Goal: Task Accomplishment & Management: Use online tool/utility

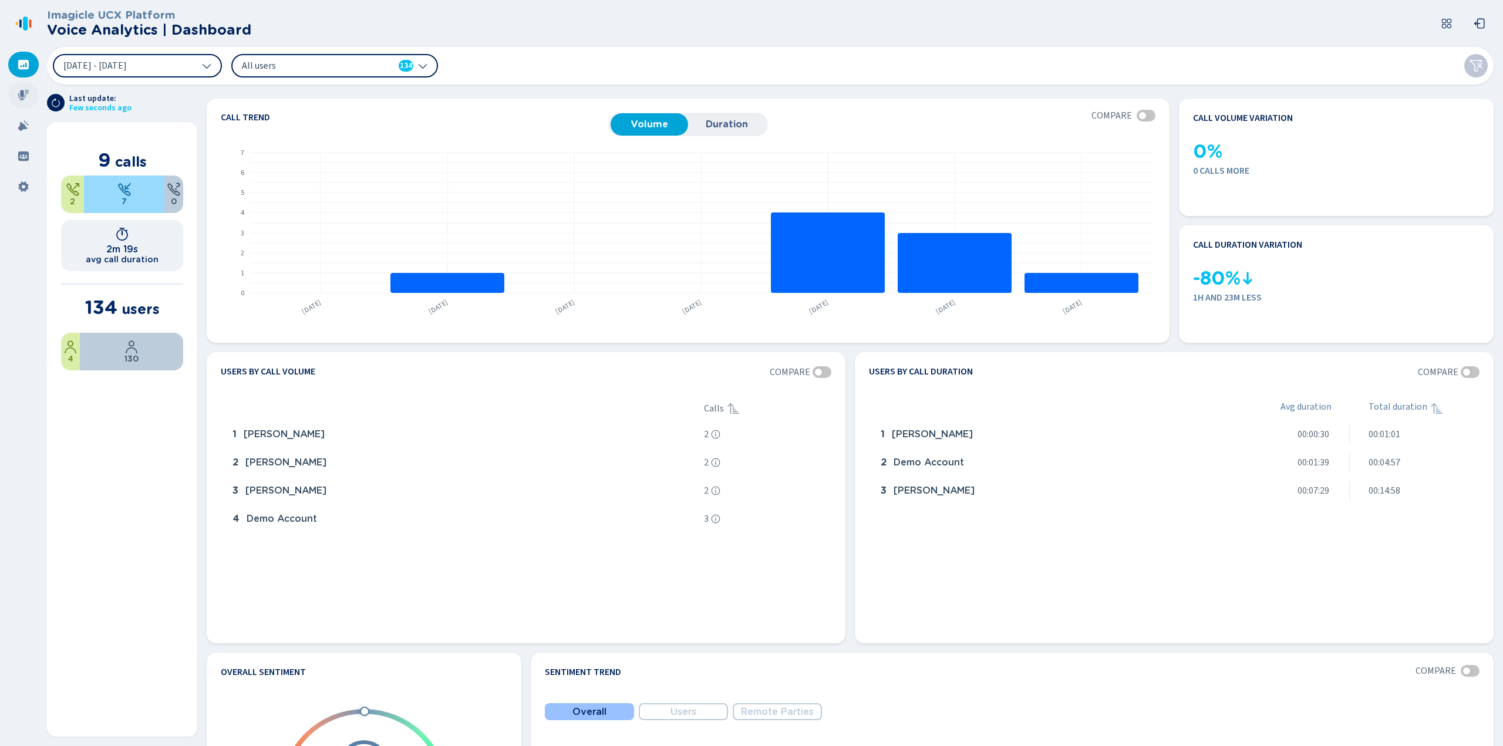
click at [18, 96] on div at bounding box center [23, 95] width 31 height 26
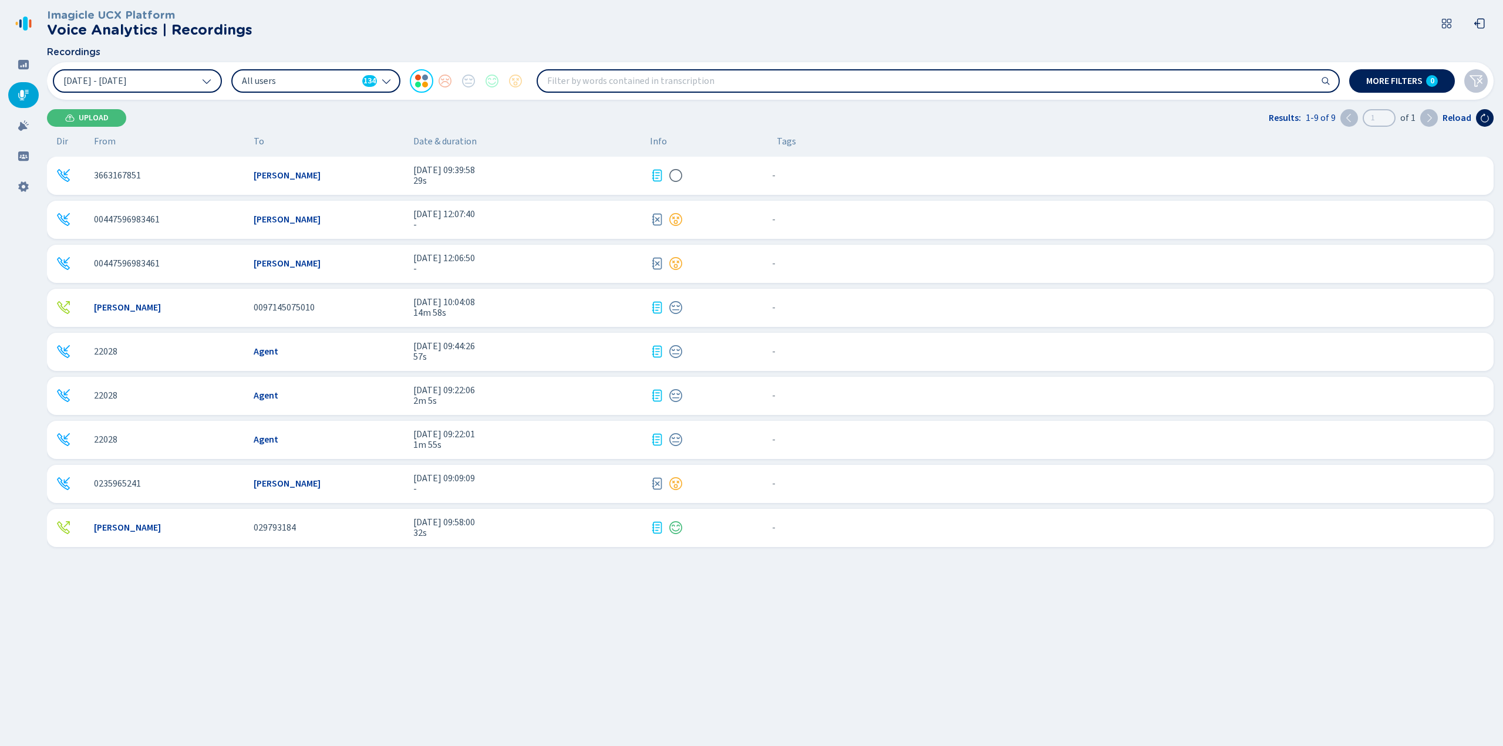
click at [657, 178] on icon at bounding box center [657, 176] width 14 height 14
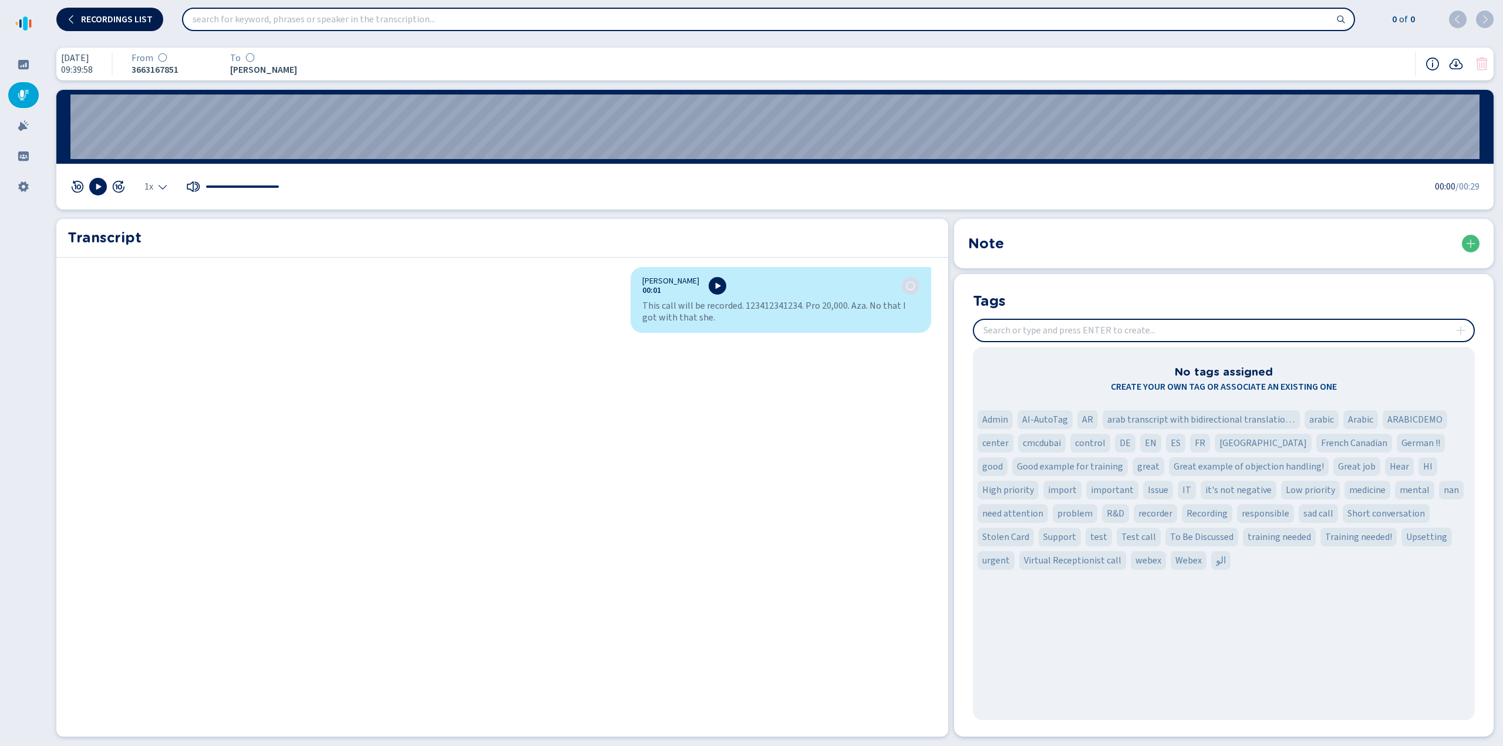
click at [120, 15] on span "Recordings list" at bounding box center [117, 19] width 72 height 9
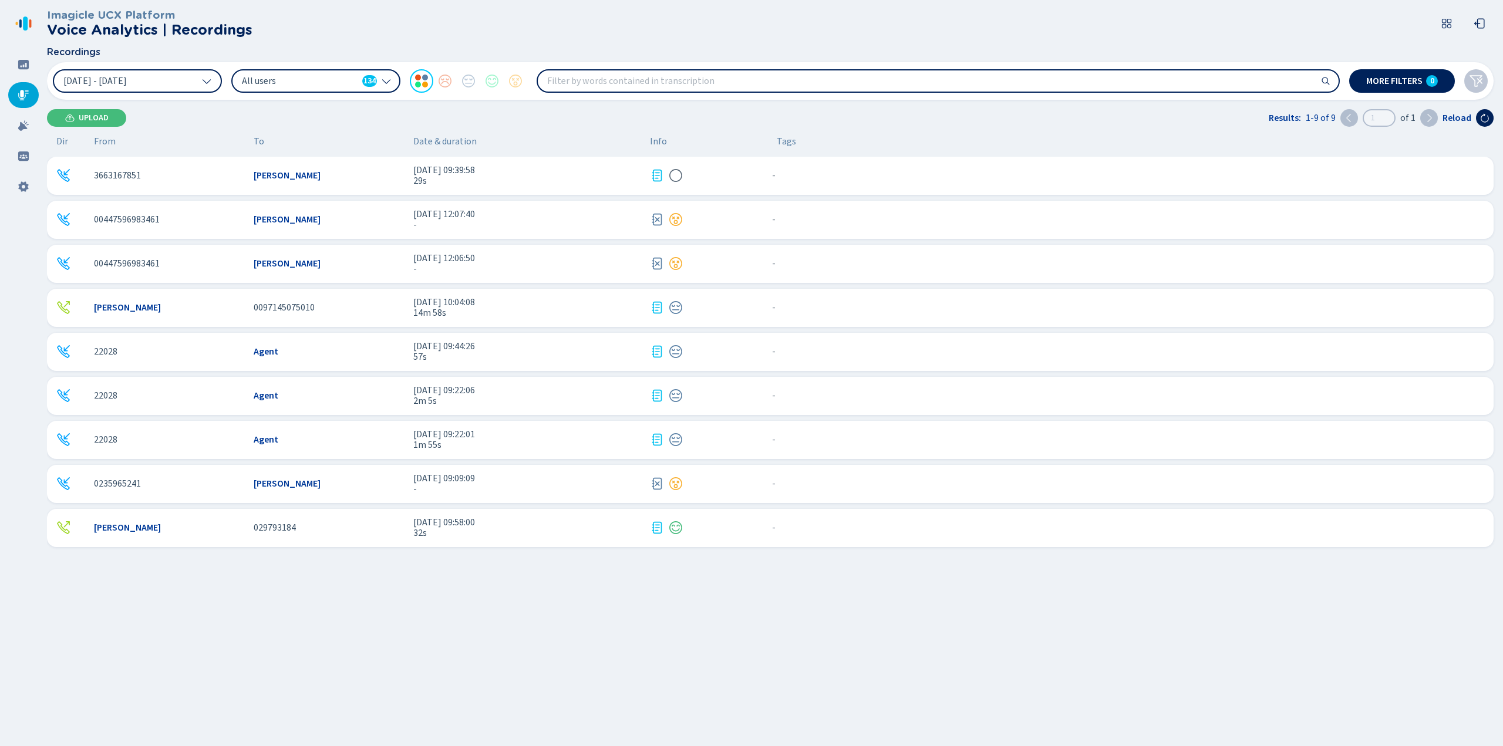
click at [456, 531] on span "32s" at bounding box center [526, 533] width 227 height 11
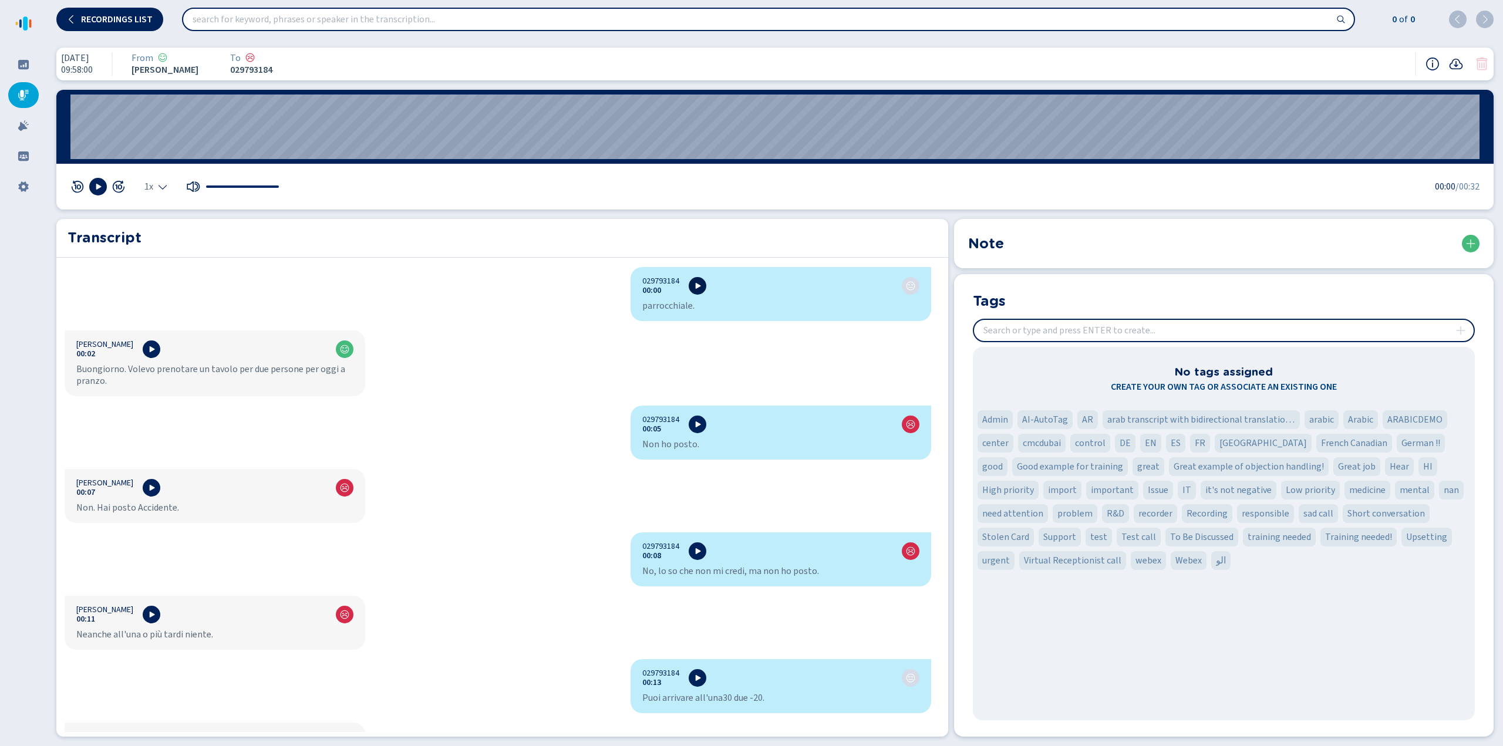
click at [693, 287] on icon at bounding box center [697, 285] width 9 height 9
click at [154, 353] on button at bounding box center [152, 350] width 18 height 18
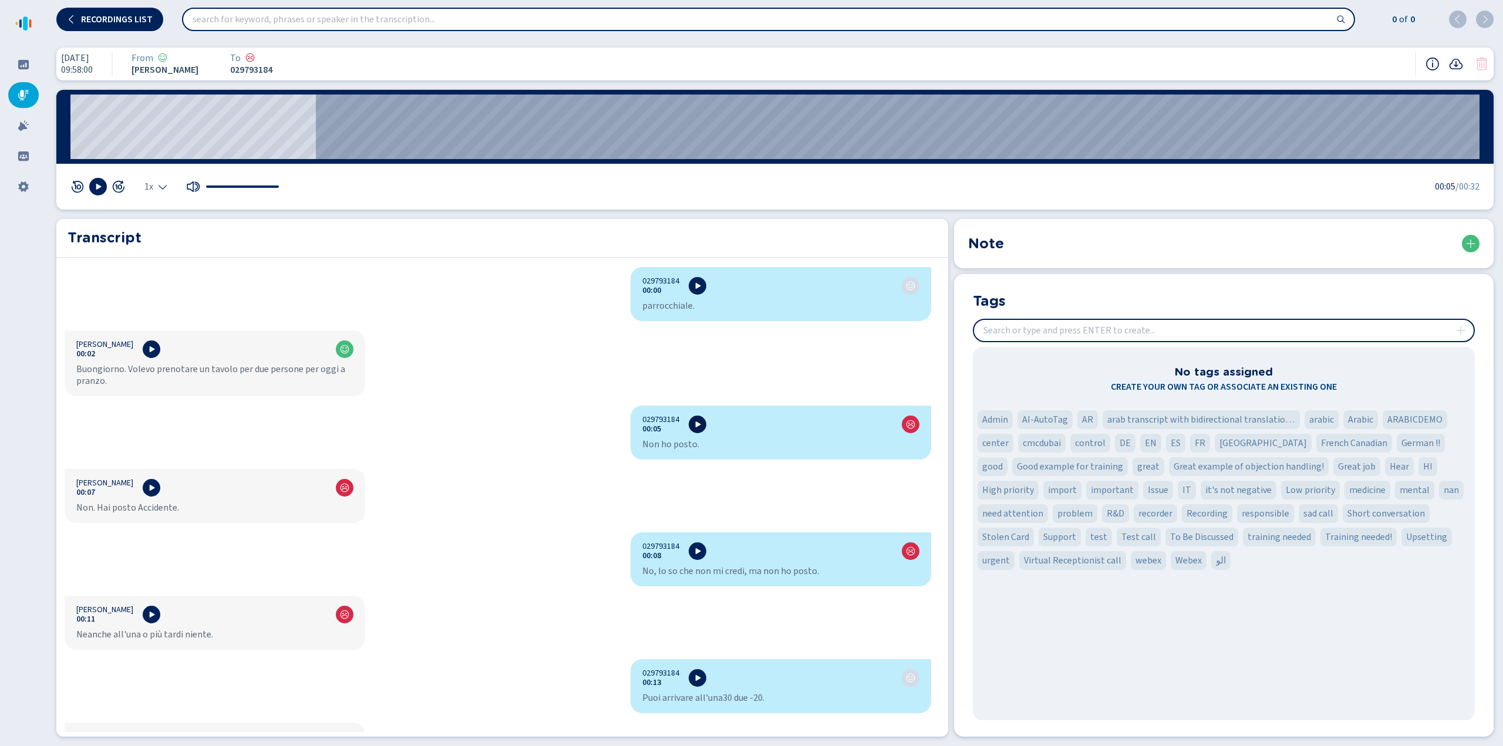
click at [690, 430] on button at bounding box center [698, 425] width 18 height 18
click at [152, 489] on icon at bounding box center [151, 487] width 9 height 9
click at [694, 553] on icon at bounding box center [697, 551] width 9 height 9
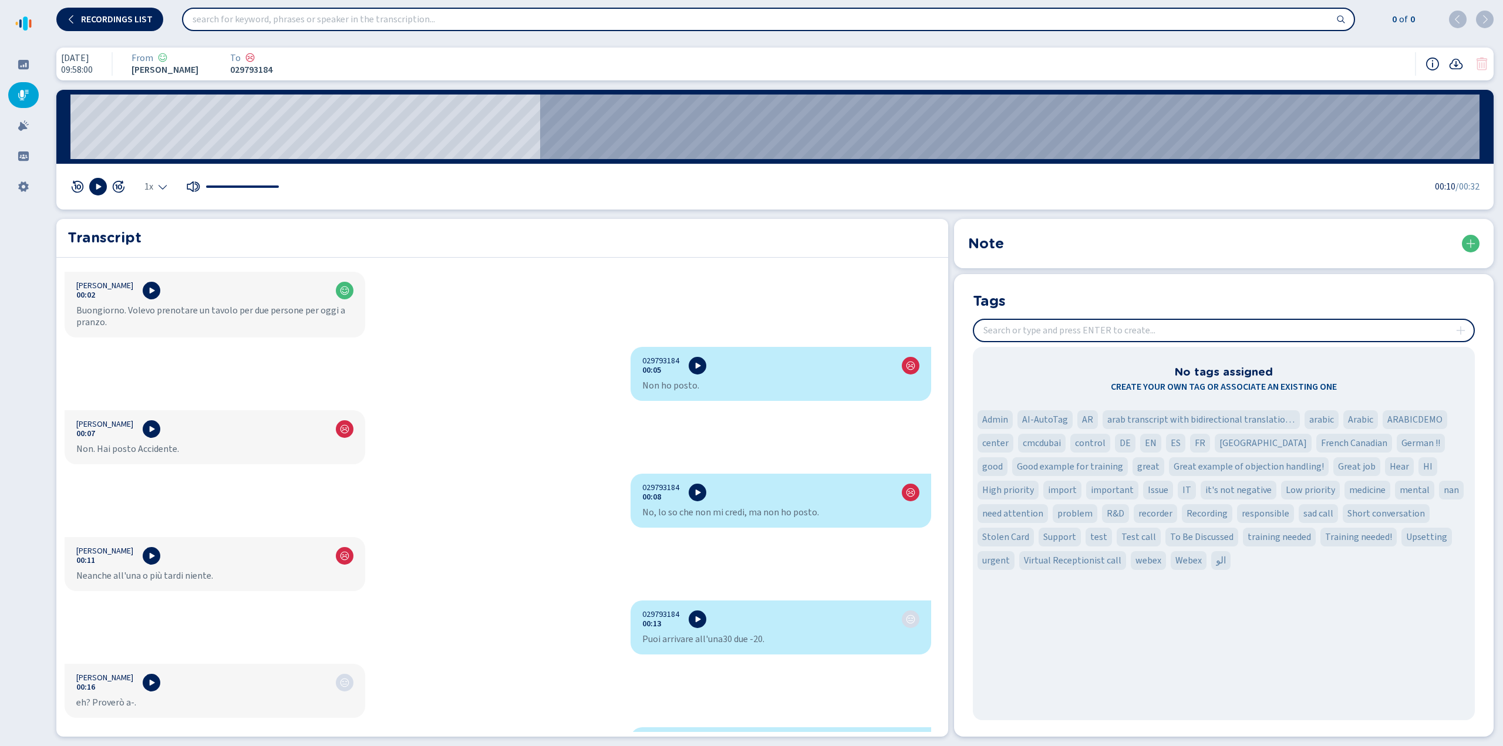
scroll to position [117, 0]
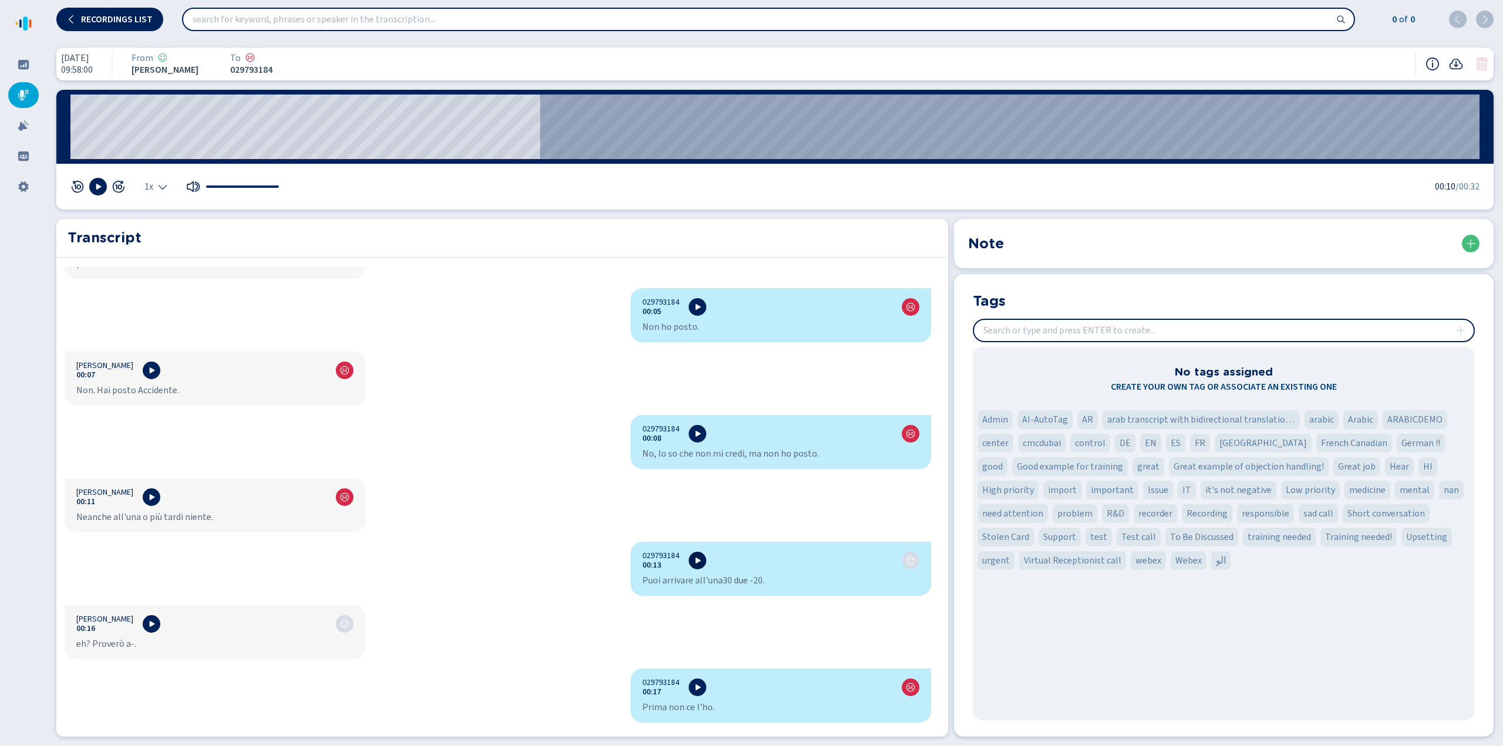
click at [693, 563] on icon at bounding box center [697, 560] width 9 height 9
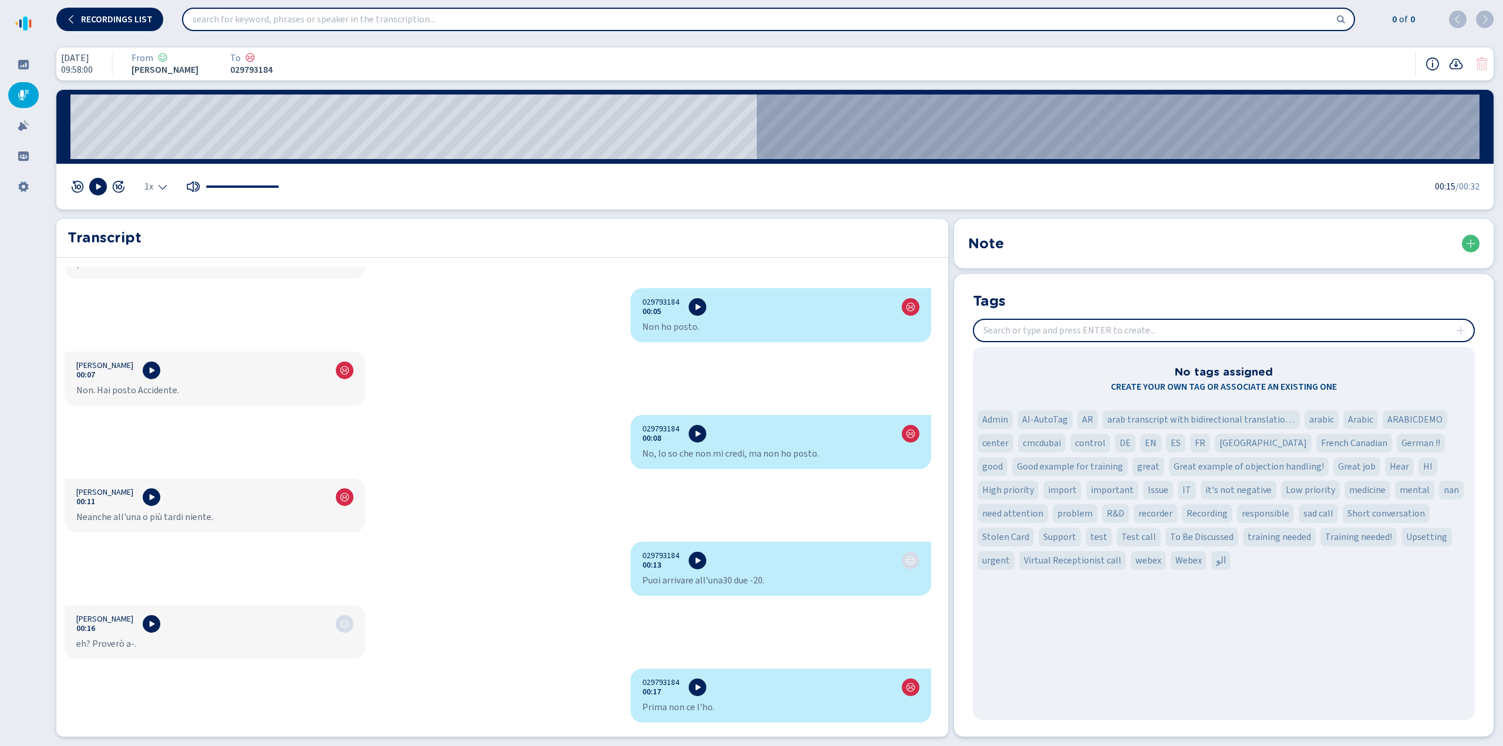
scroll to position [235, 0]
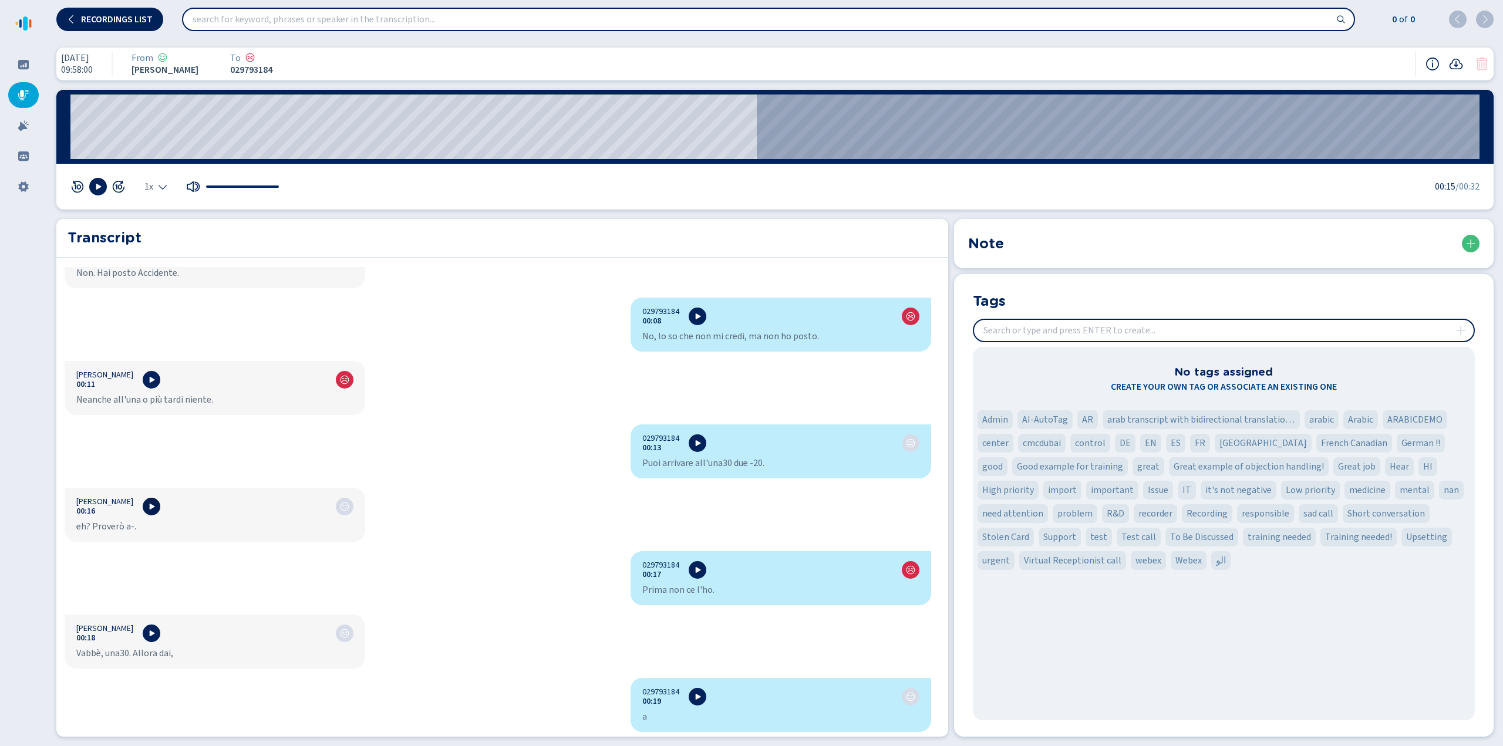
click at [150, 507] on icon at bounding box center [152, 507] width 5 height 6
click at [693, 574] on icon at bounding box center [697, 570] width 9 height 9
click at [153, 637] on icon at bounding box center [151, 633] width 9 height 9
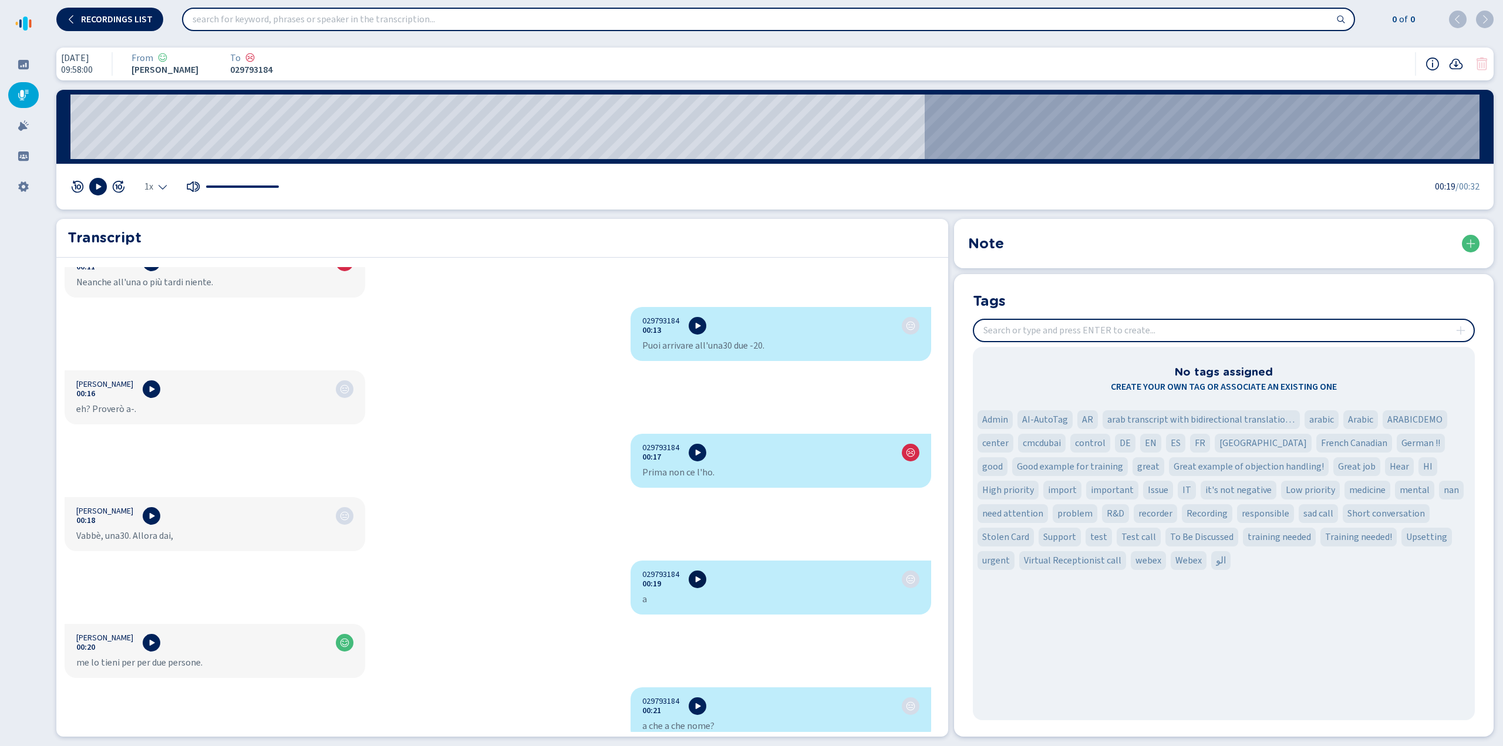
click at [693, 583] on icon at bounding box center [697, 579] width 9 height 9
click at [149, 647] on icon at bounding box center [151, 642] width 9 height 9
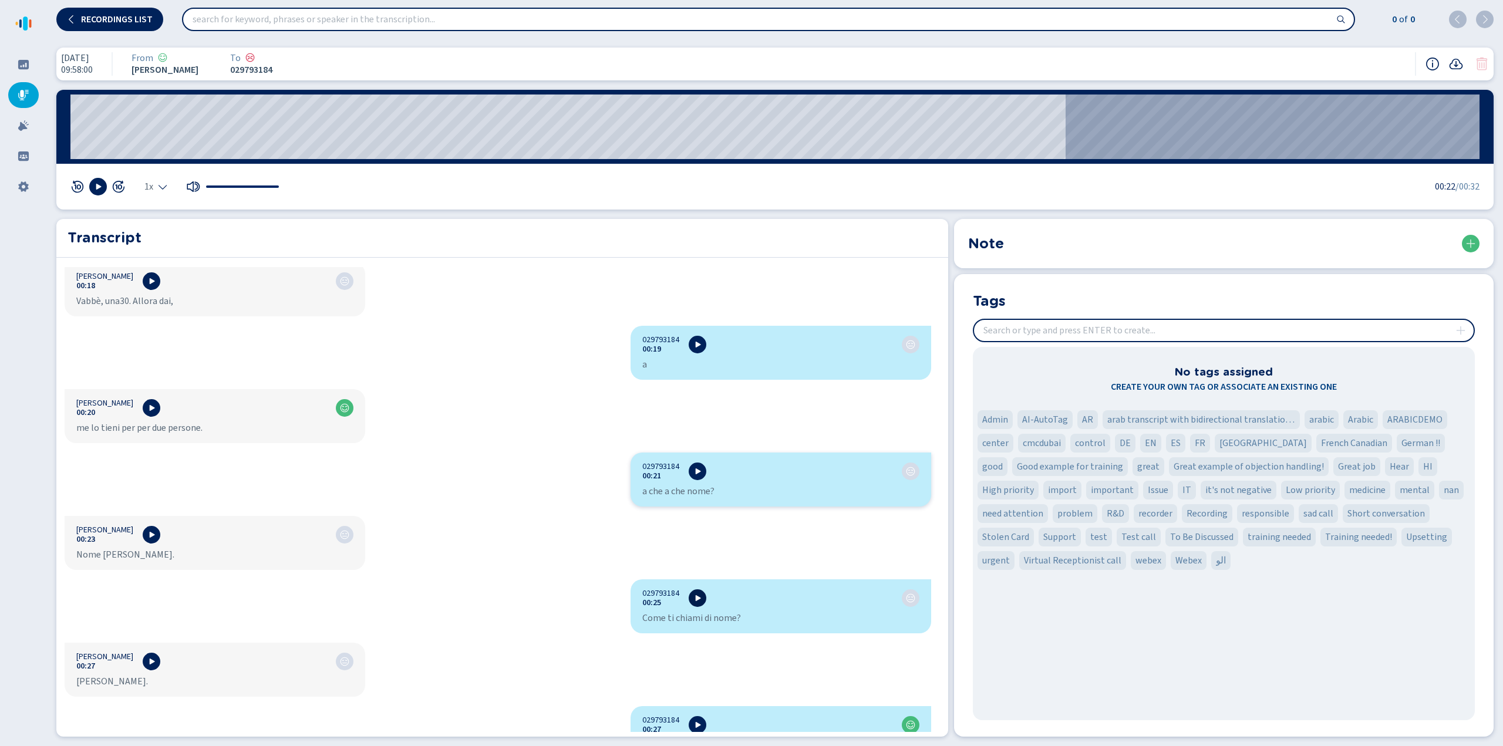
click at [697, 600] on icon at bounding box center [697, 598] width 9 height 9
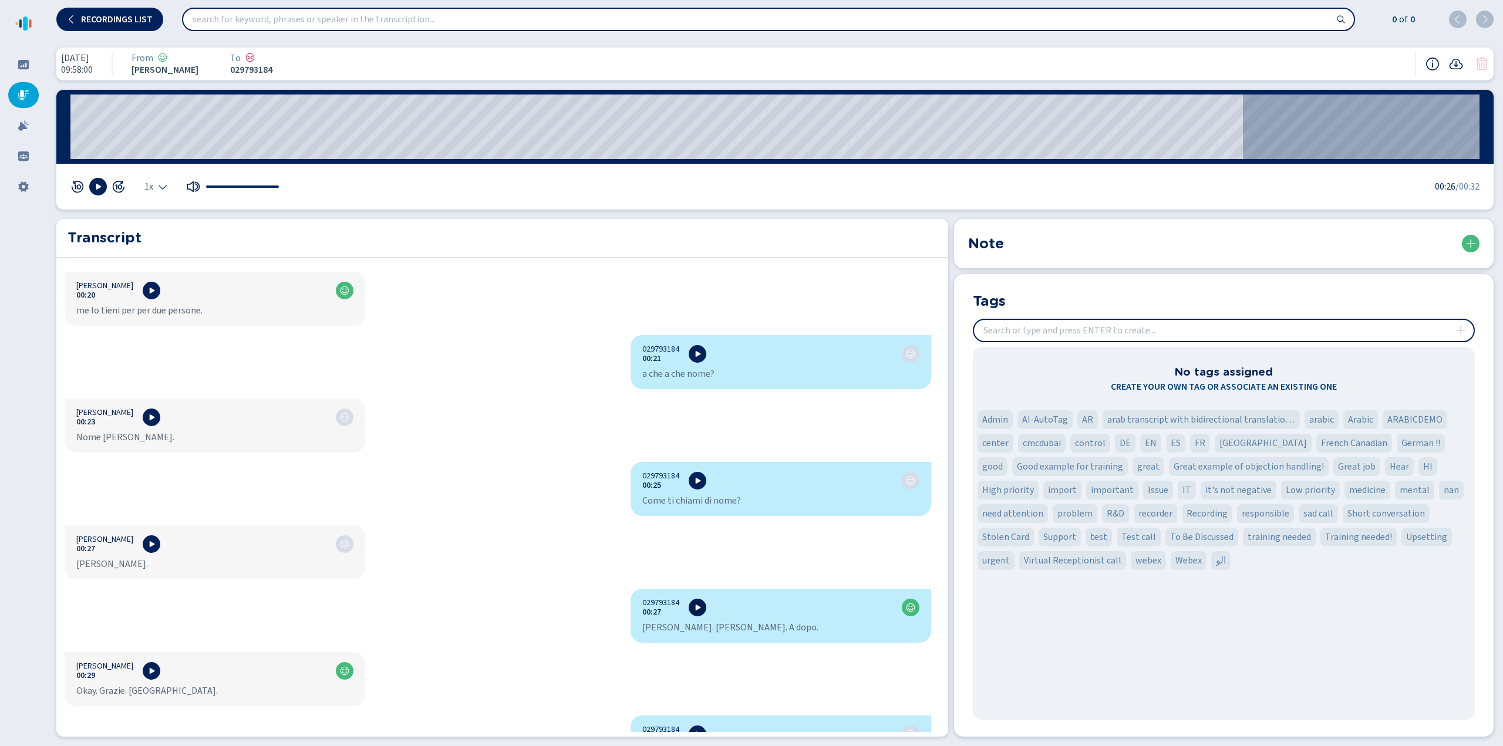
click at [693, 614] on button at bounding box center [698, 608] width 18 height 18
click at [150, 671] on icon at bounding box center [152, 671] width 5 height 6
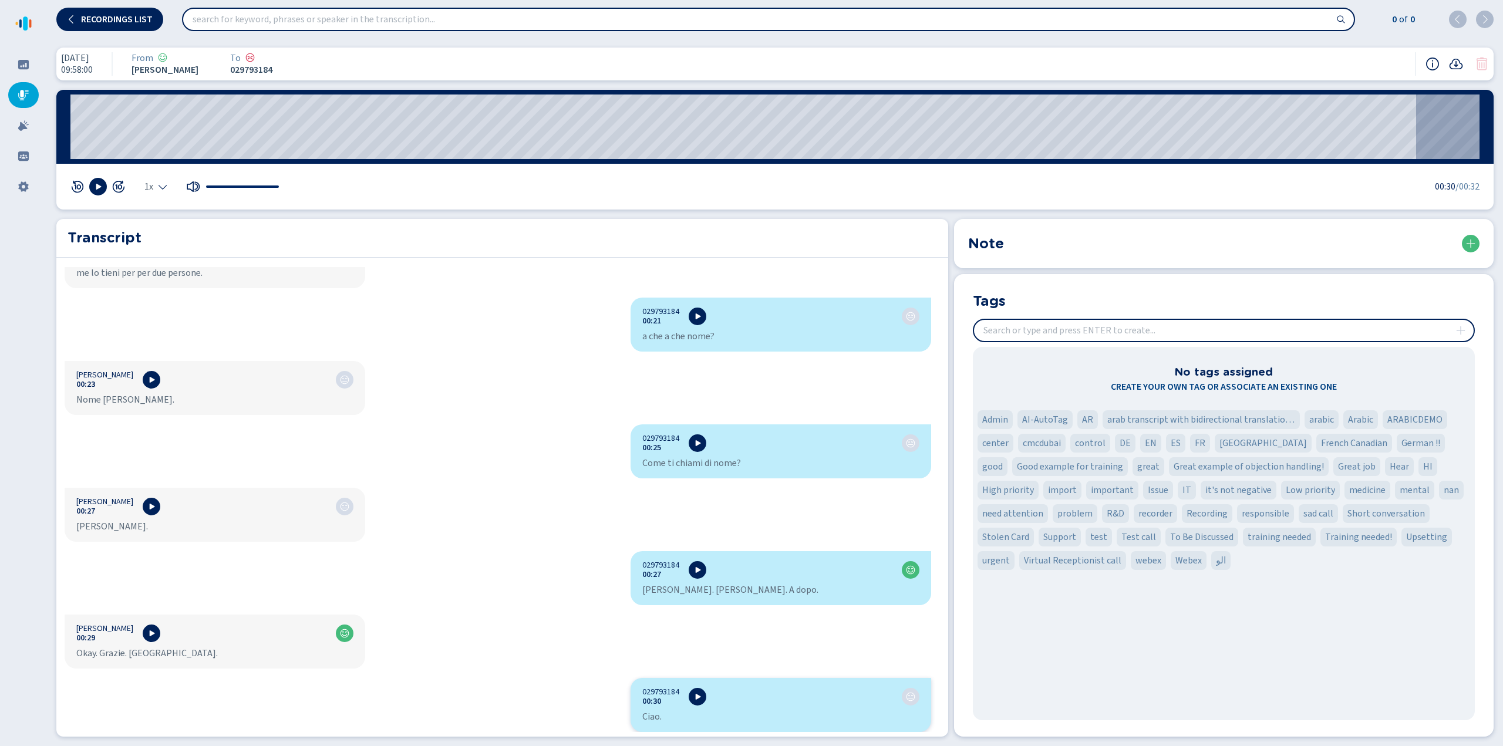
click at [684, 698] on div "029793184 00:30" at bounding box center [780, 697] width 277 height 19
click at [689, 697] on button at bounding box center [698, 697] width 18 height 18
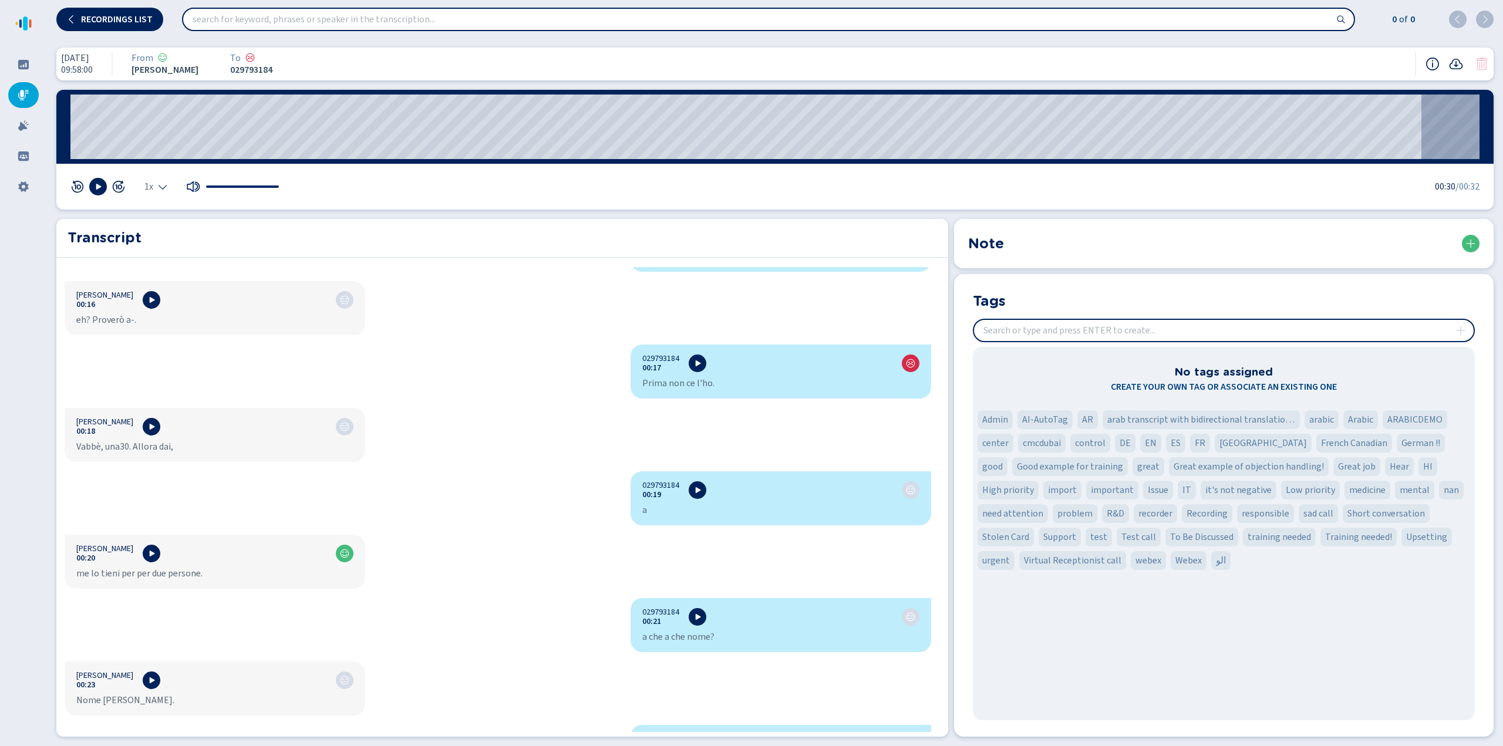
scroll to position [258, 0]
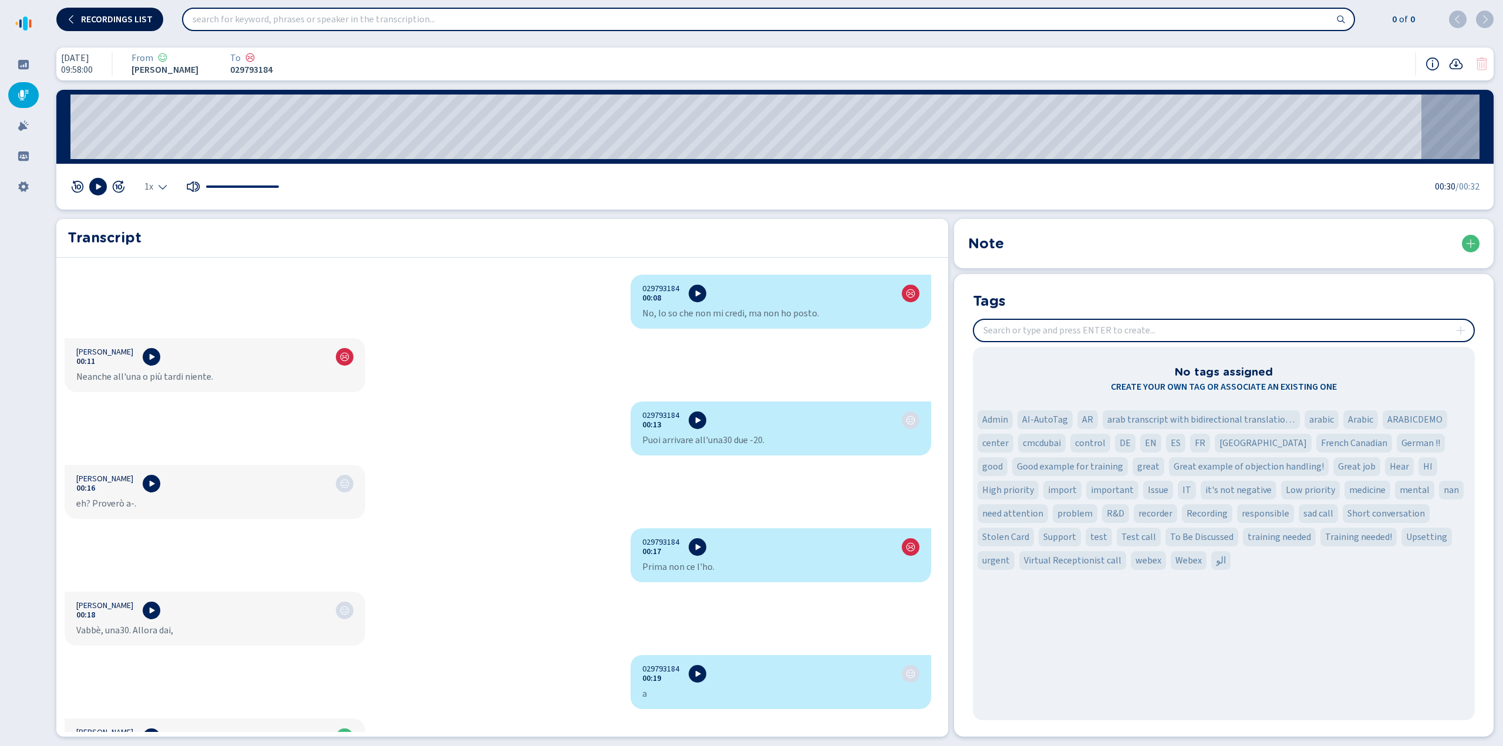
click at [120, 21] on span "Recordings list" at bounding box center [117, 19] width 72 height 9
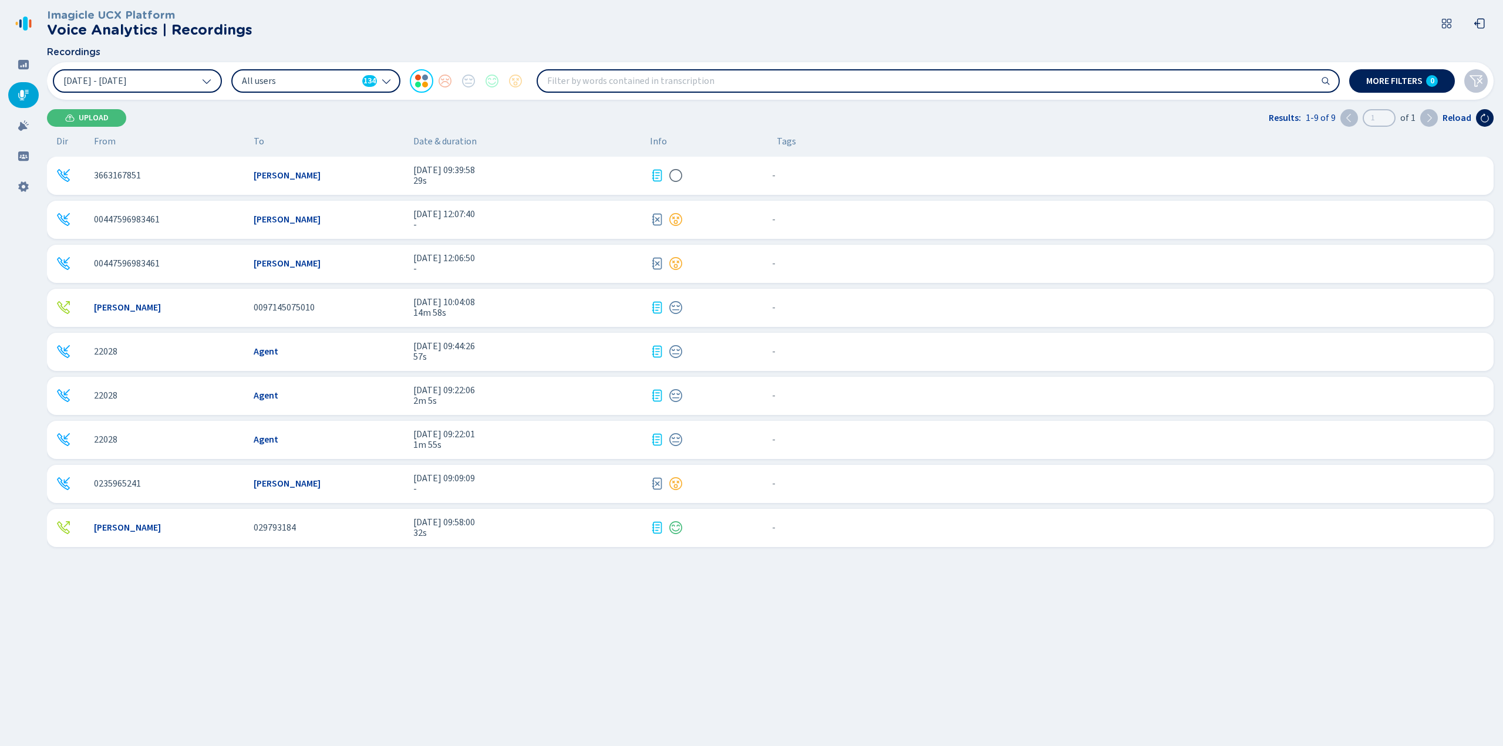
click at [462, 391] on span "[DATE] 09:22:06" at bounding box center [526, 390] width 227 height 11
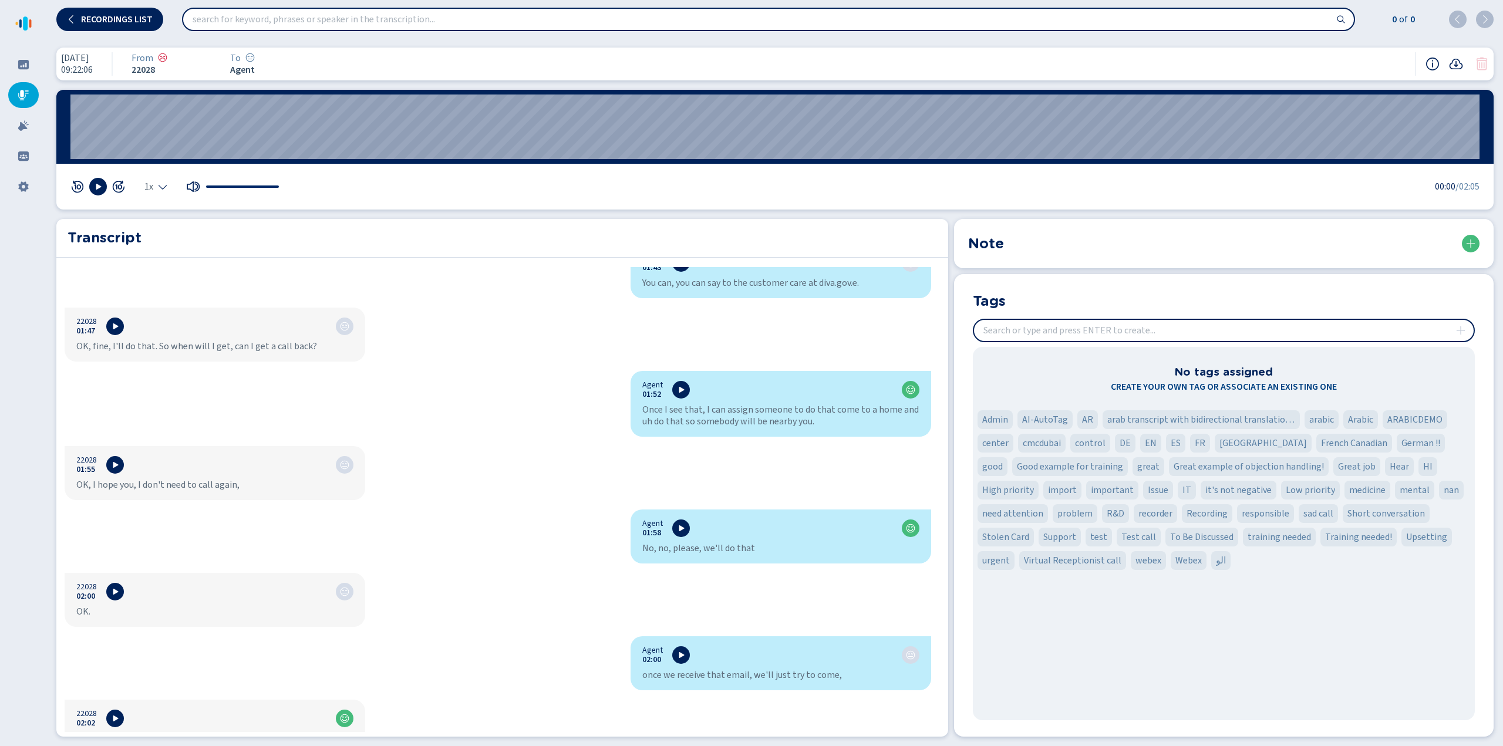
scroll to position [2556, 0]
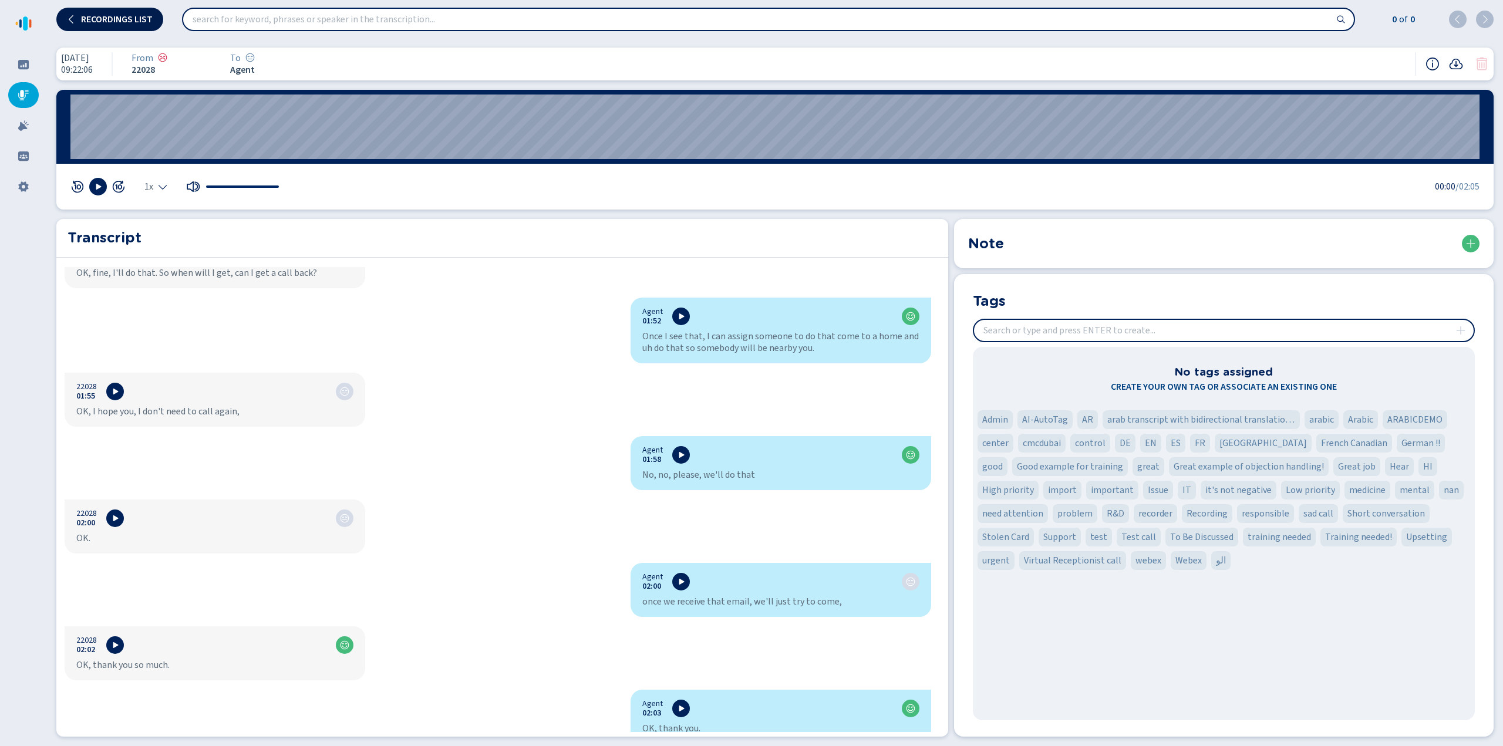
click at [125, 21] on span "Recordings list" at bounding box center [117, 19] width 72 height 9
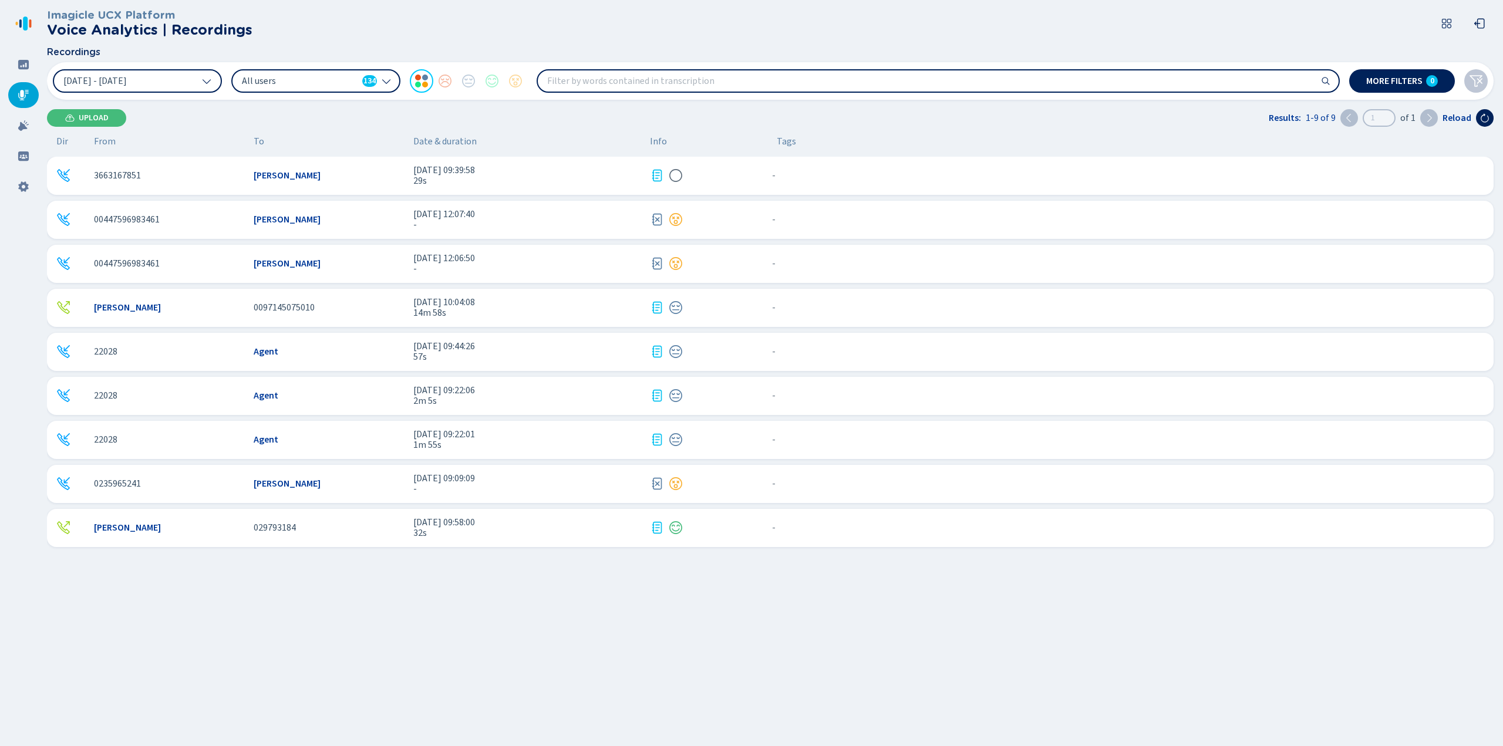
click at [456, 440] on span "1m 55s" at bounding box center [526, 445] width 227 height 11
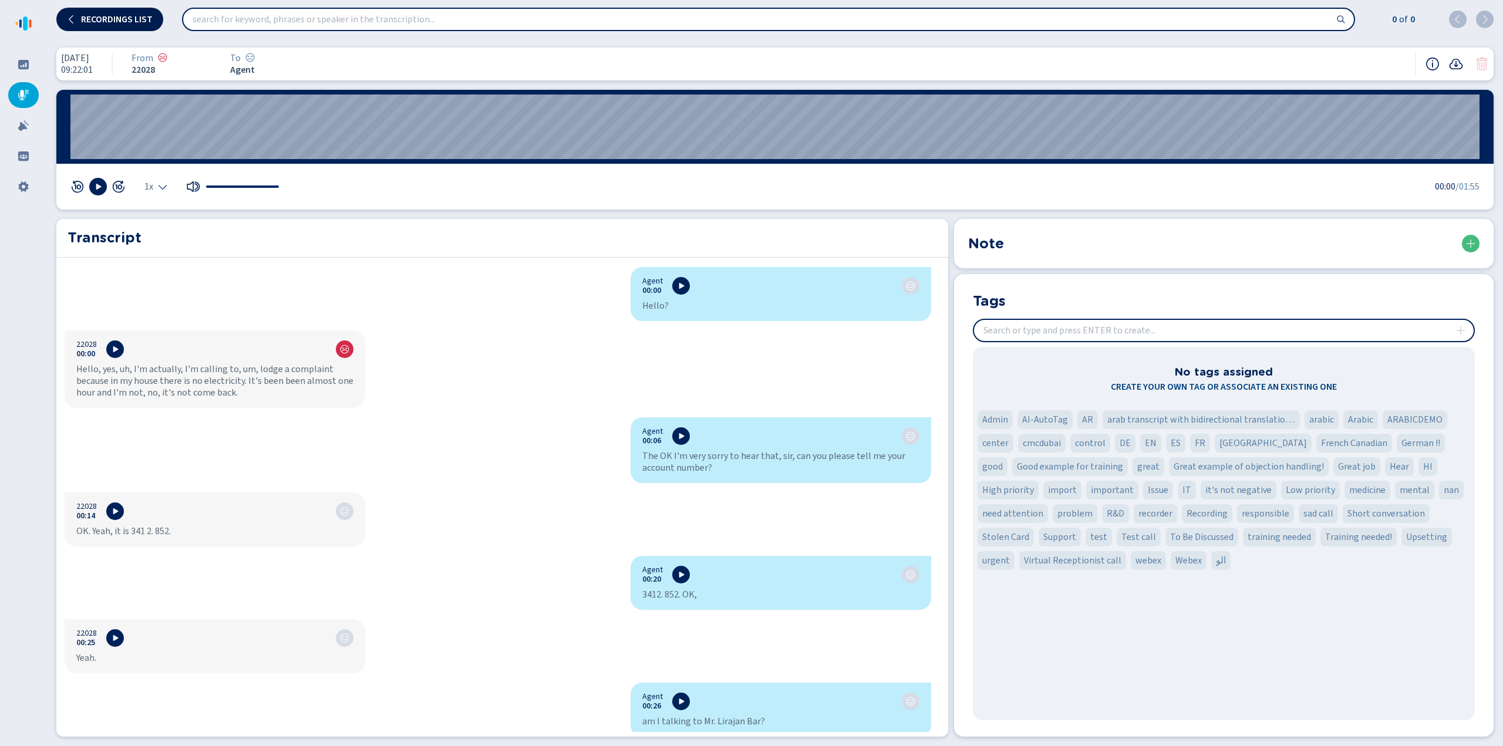
click at [110, 15] on span "Recordings list" at bounding box center [117, 19] width 72 height 9
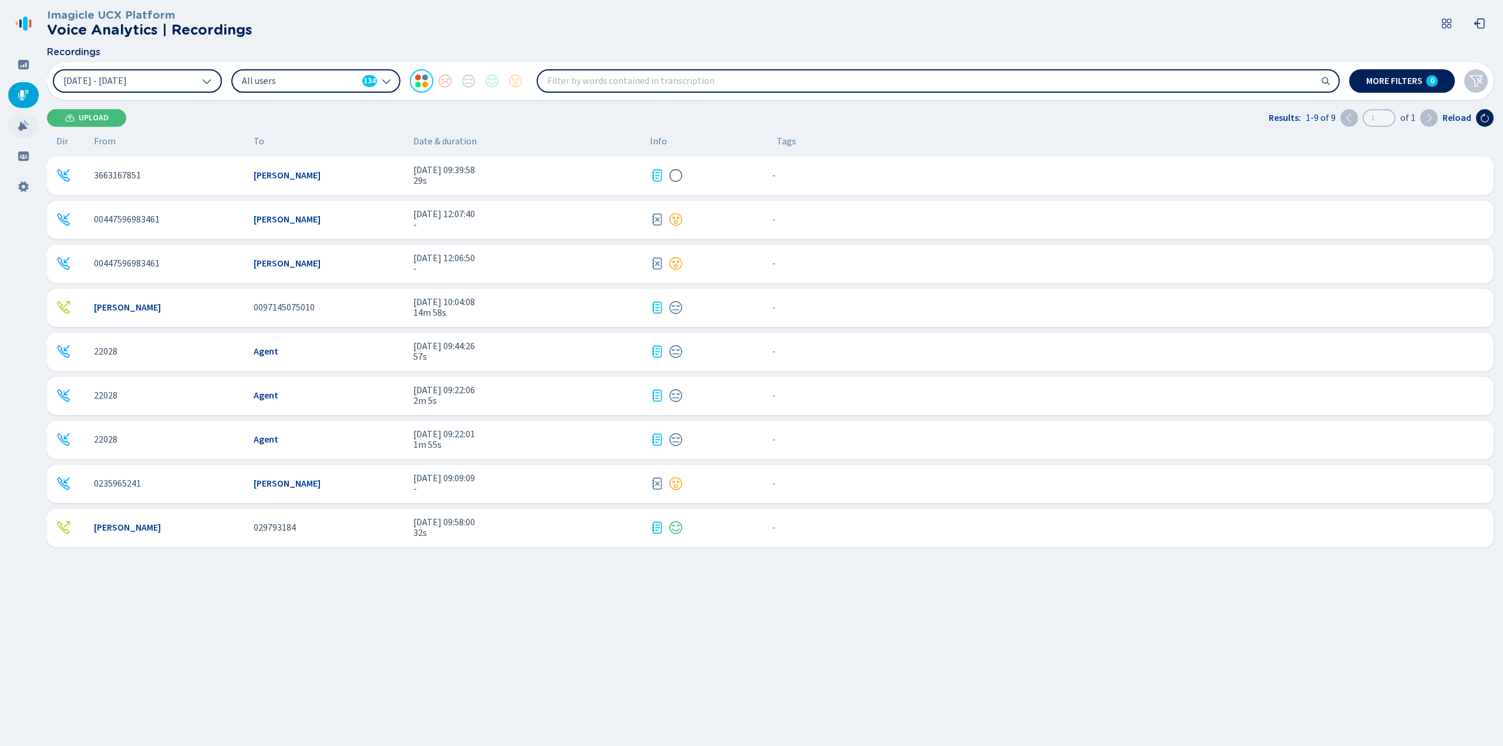
click at [23, 129] on icon at bounding box center [23, 125] width 11 height 11
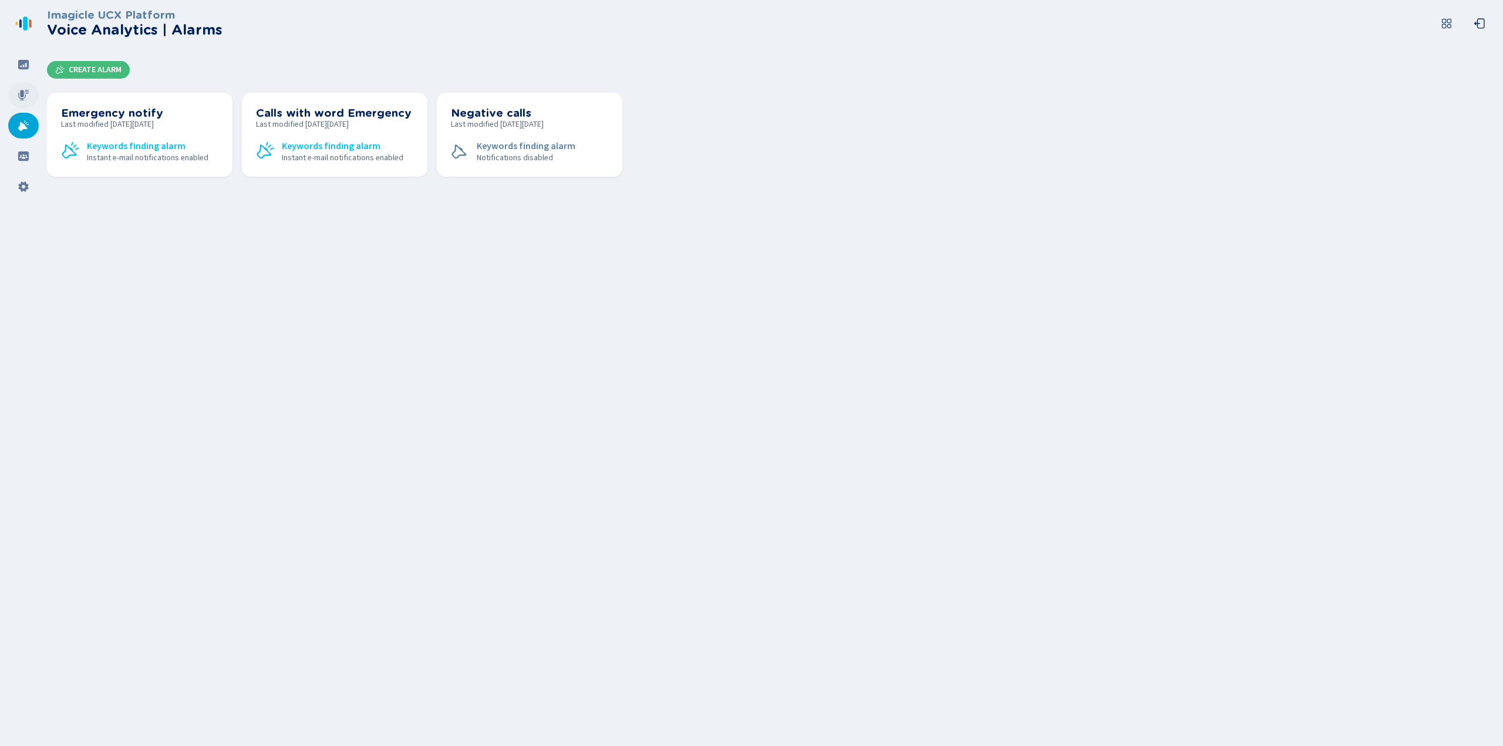
click at [16, 89] on div at bounding box center [23, 95] width 31 height 26
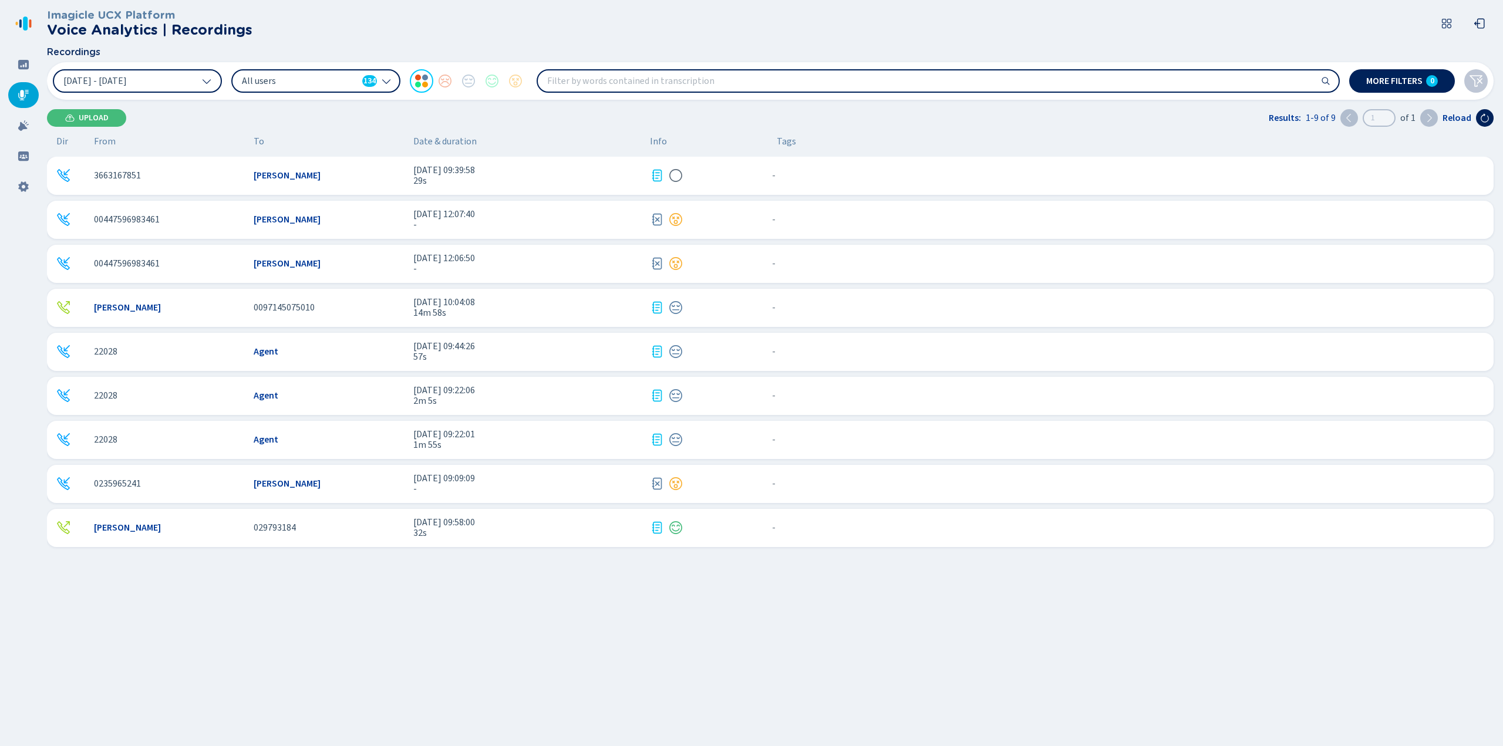
click at [900, 604] on div "Imagicle UCX Platform Voice Analytics | Recordings Recordings [DATE] - [DATE] A…" at bounding box center [775, 373] width 1456 height 746
click at [18, 127] on div at bounding box center [23, 126] width 31 height 26
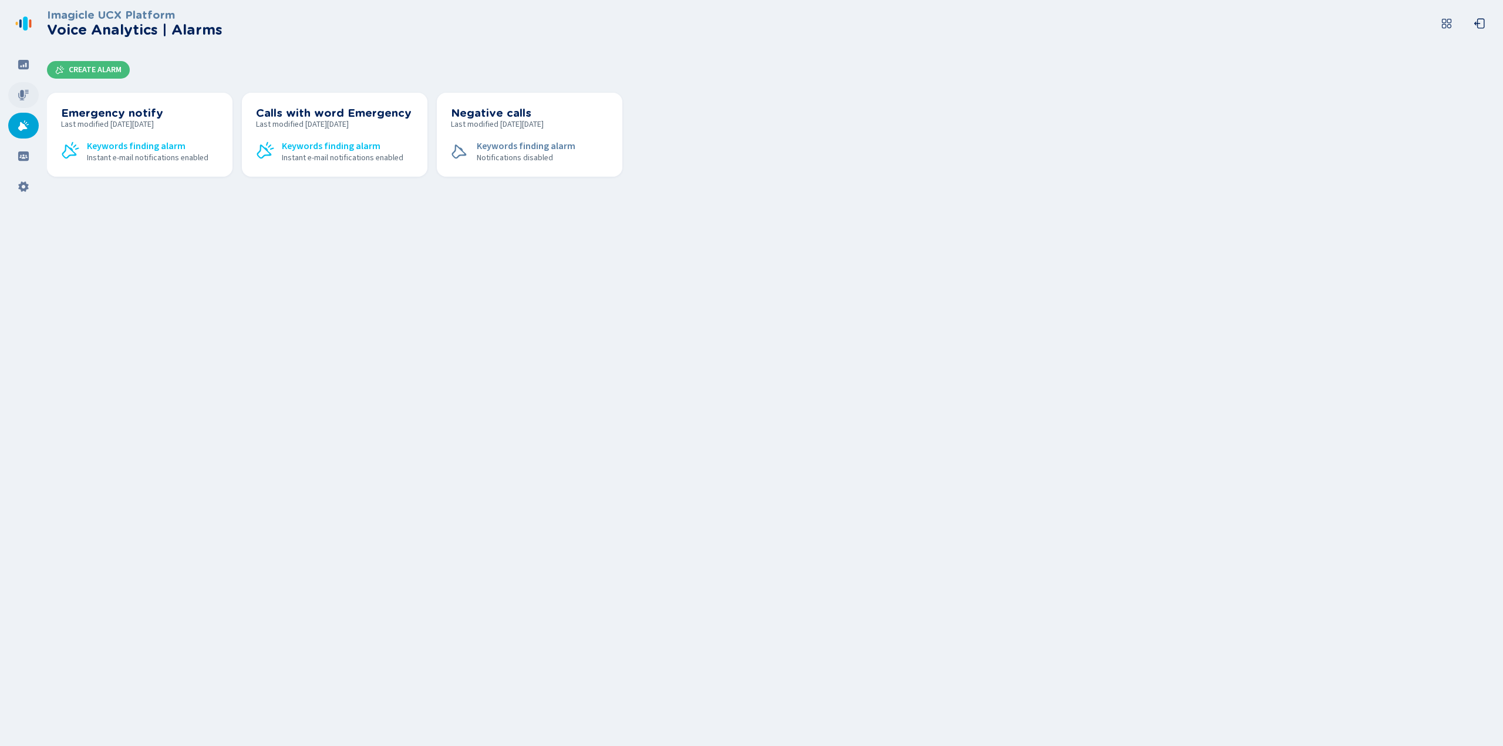
click at [21, 97] on icon at bounding box center [24, 95] width 12 height 12
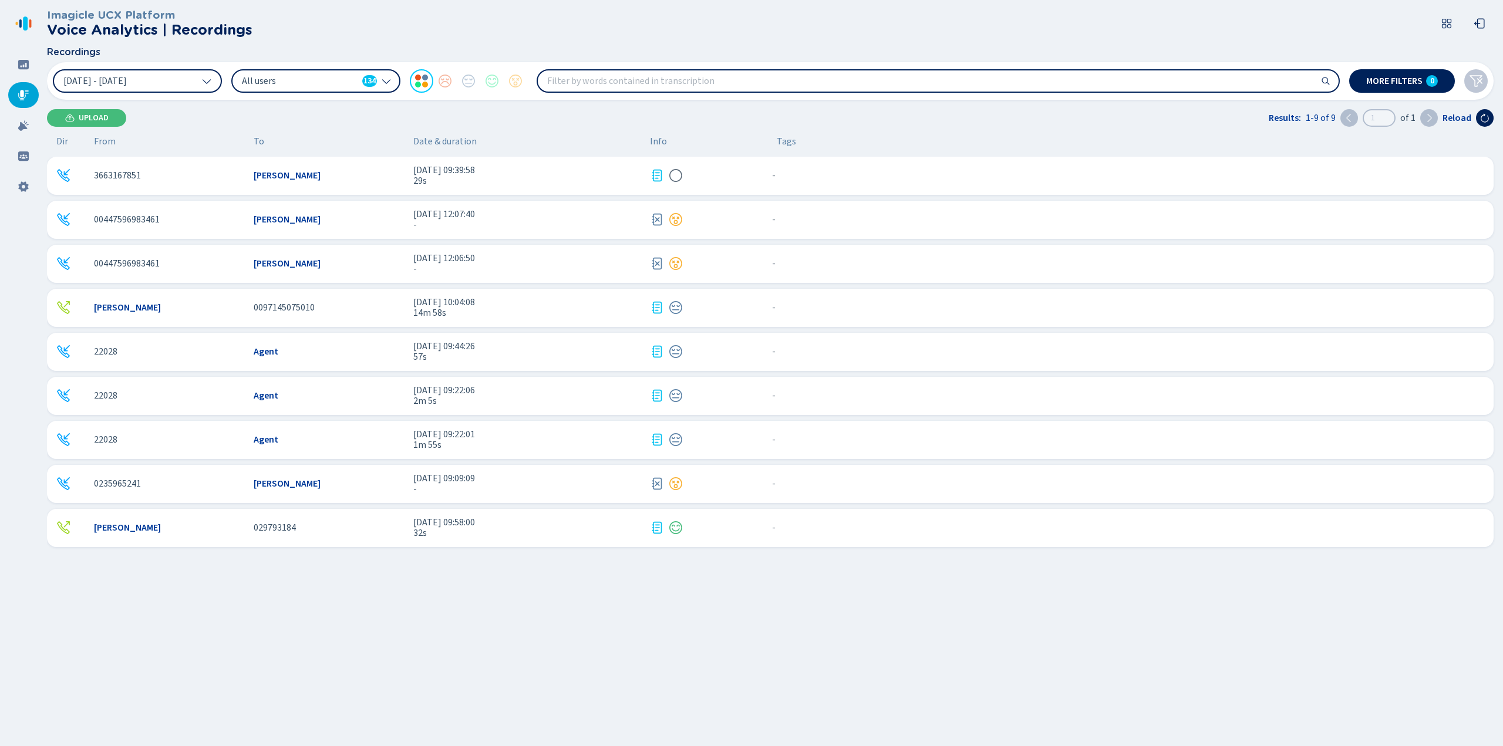
click at [388, 81] on icon at bounding box center [386, 80] width 9 height 9
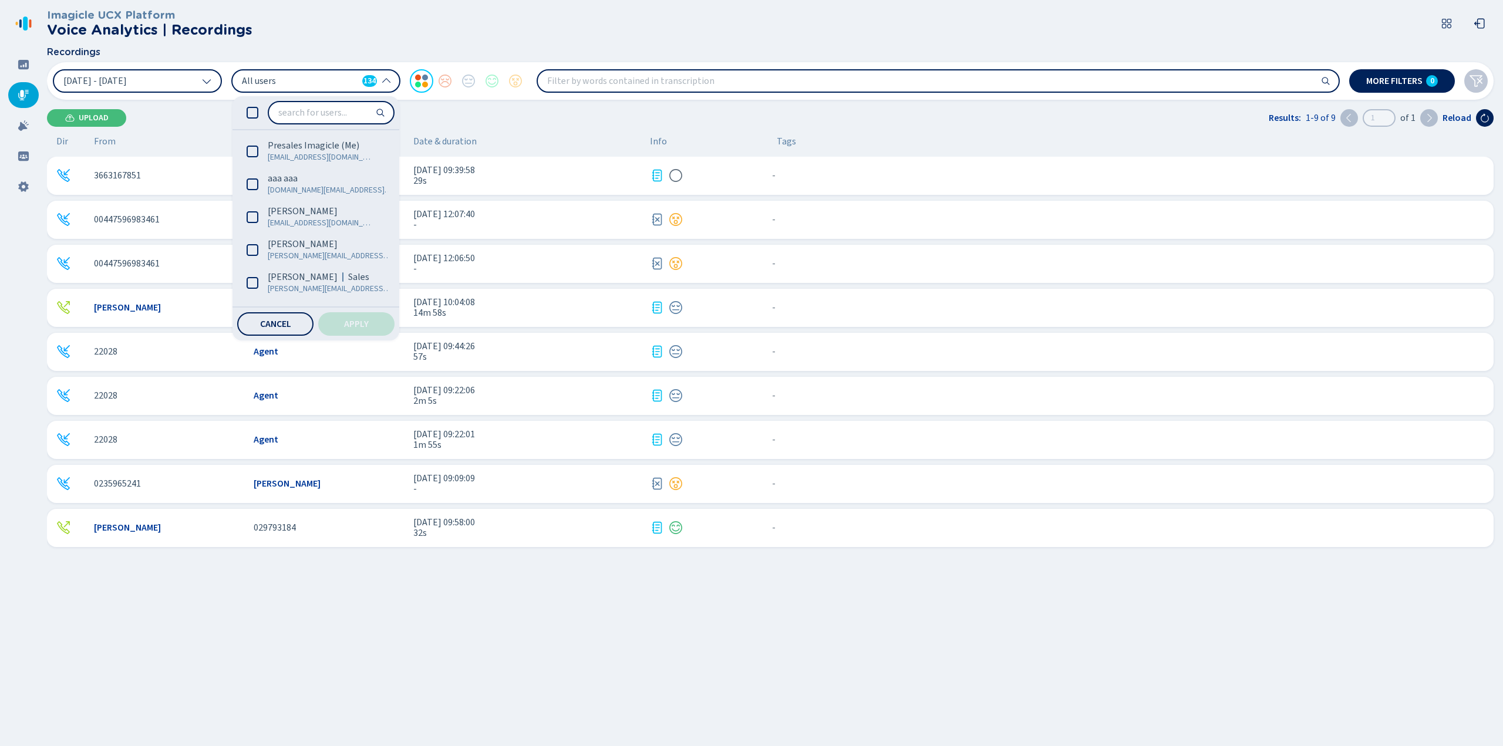
click at [475, 28] on header "Imagicle UCX Platform Voice Analytics | Recordings" at bounding box center [773, 23] width 1452 height 47
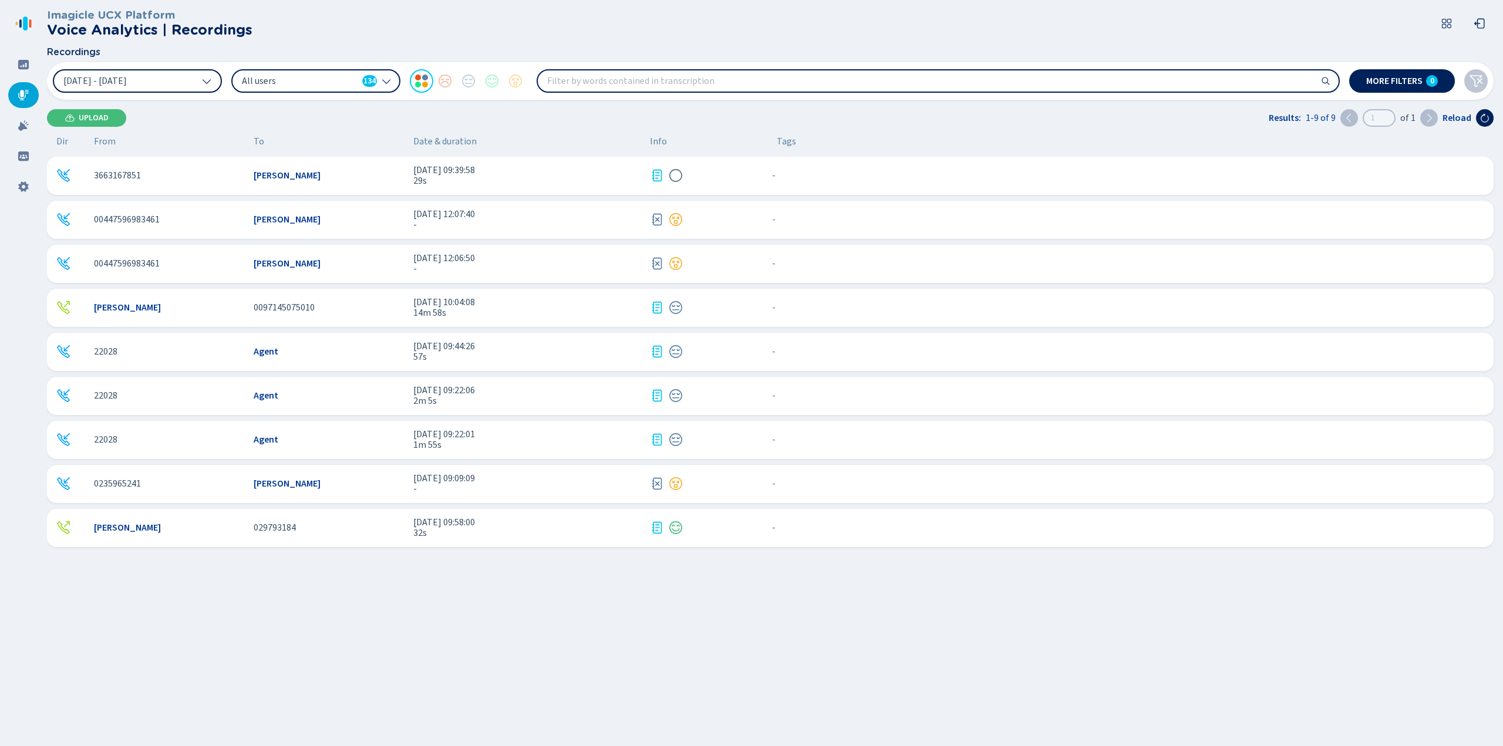
click at [209, 83] on icon at bounding box center [206, 80] width 9 height 9
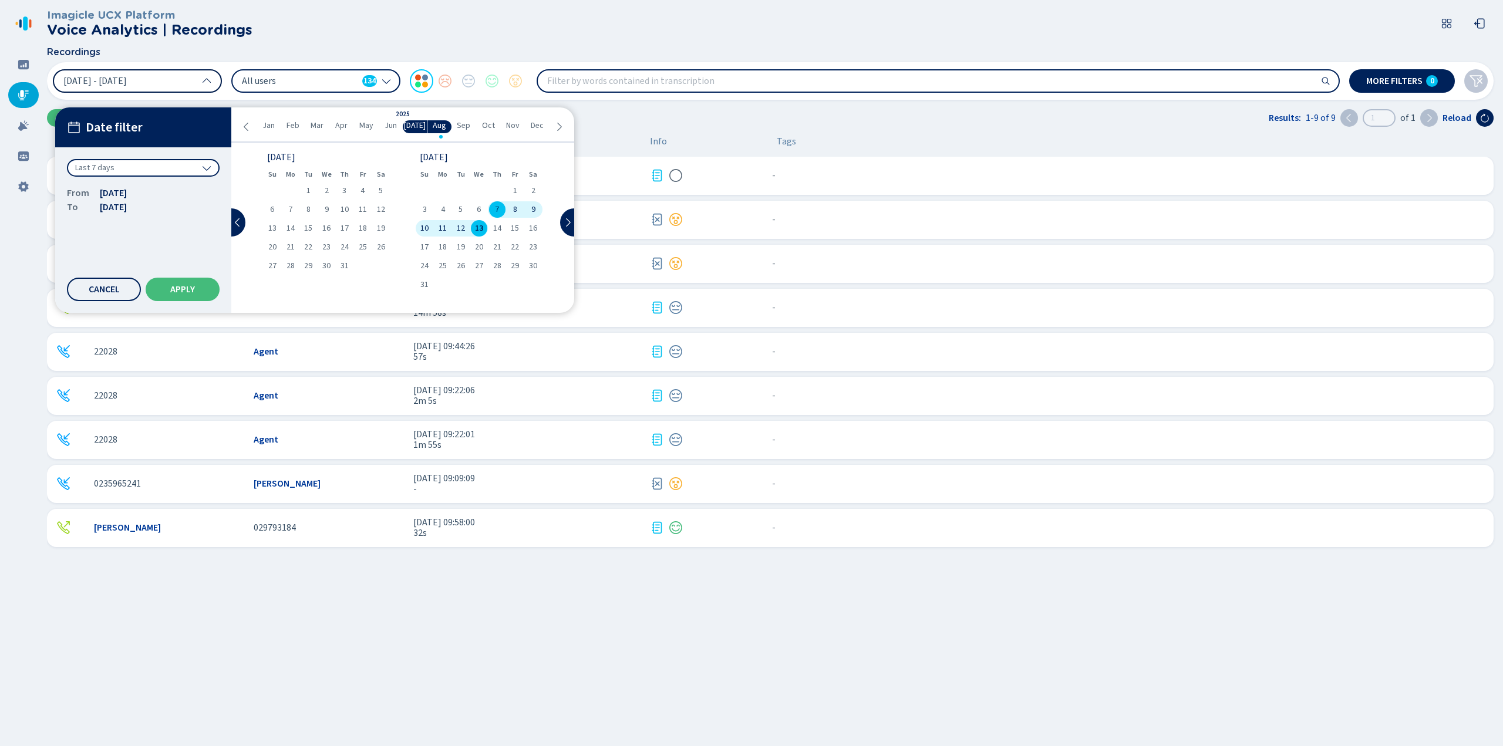
click at [209, 83] on icon at bounding box center [206, 80] width 9 height 9
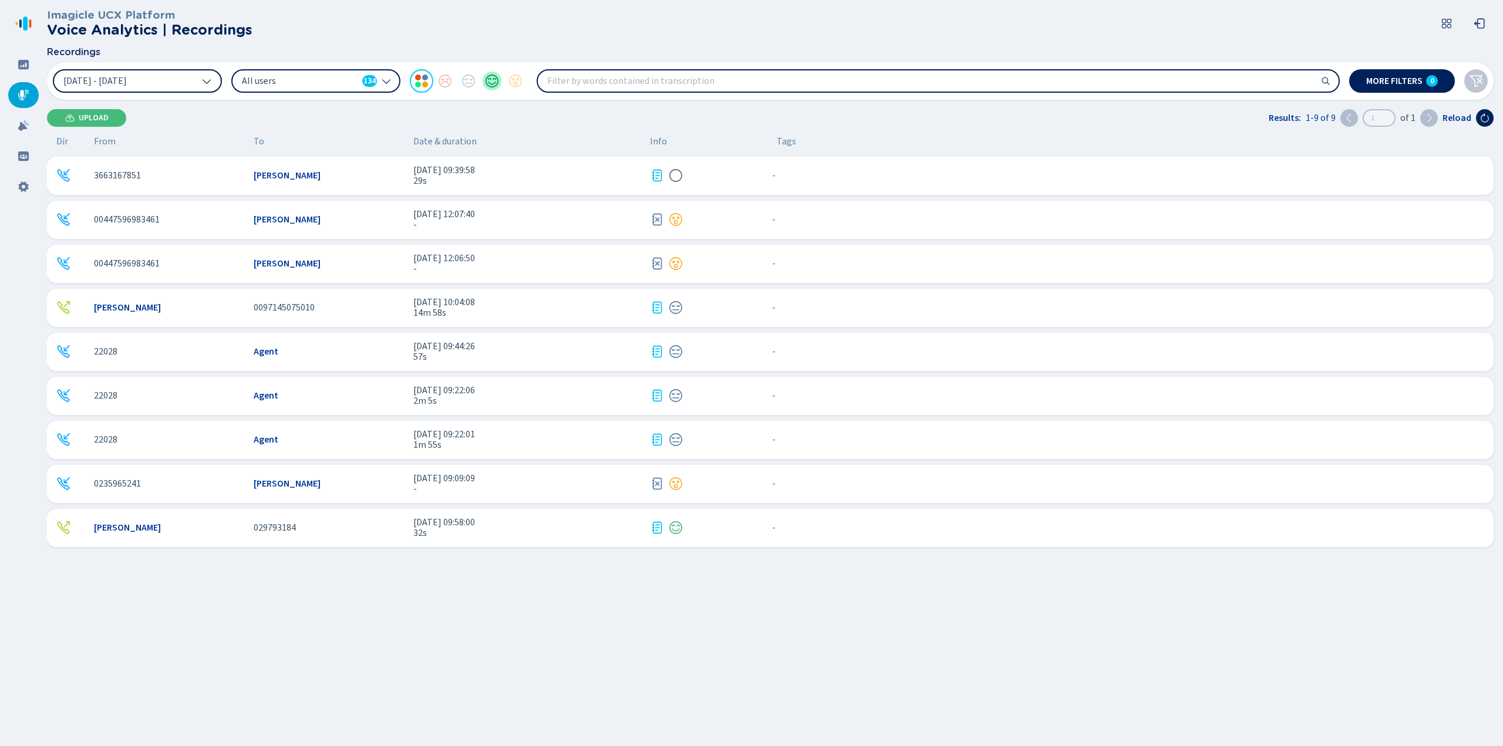
click at [487, 82] on div at bounding box center [491, 80] width 23 height 23
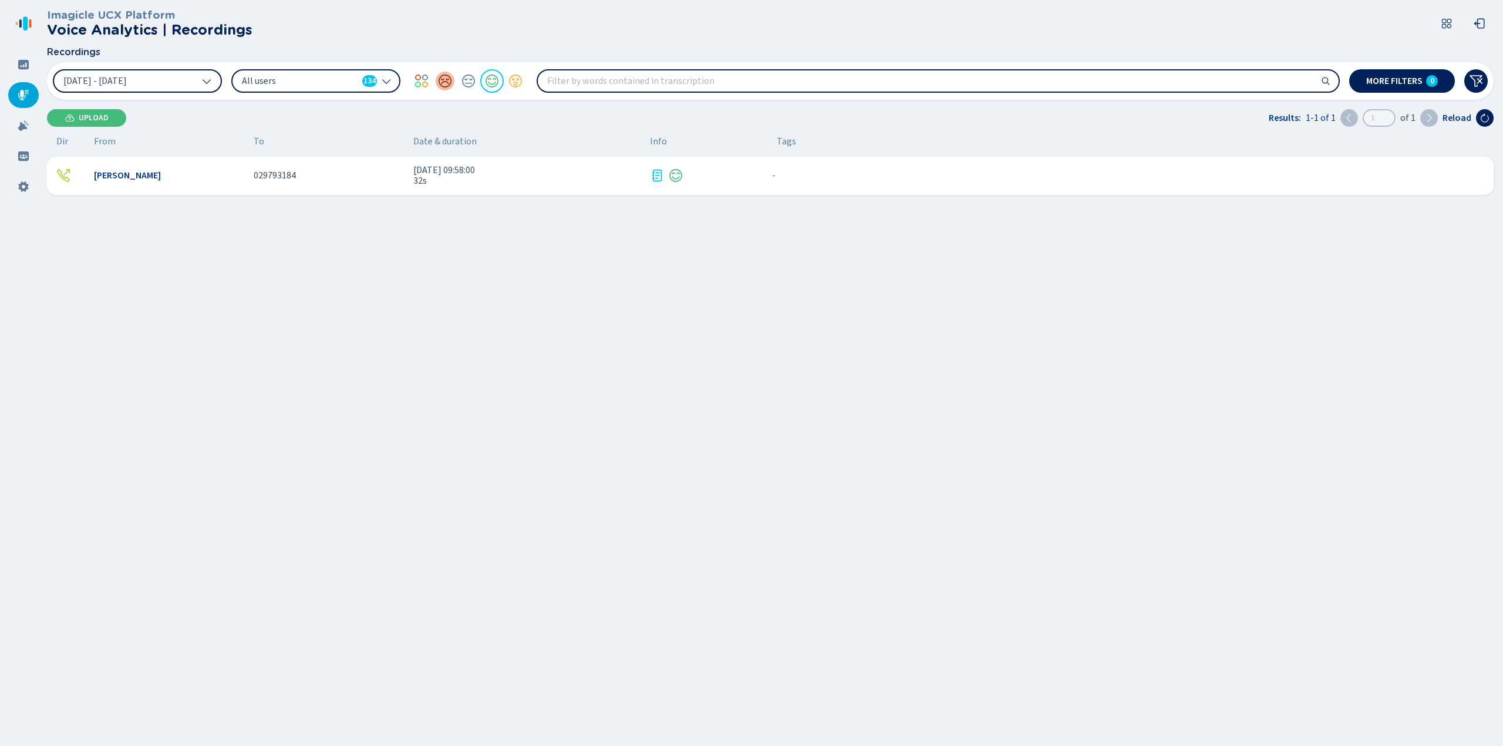
click at [445, 83] on div at bounding box center [444, 80] width 23 height 23
click at [488, 87] on div at bounding box center [491, 80] width 23 height 23
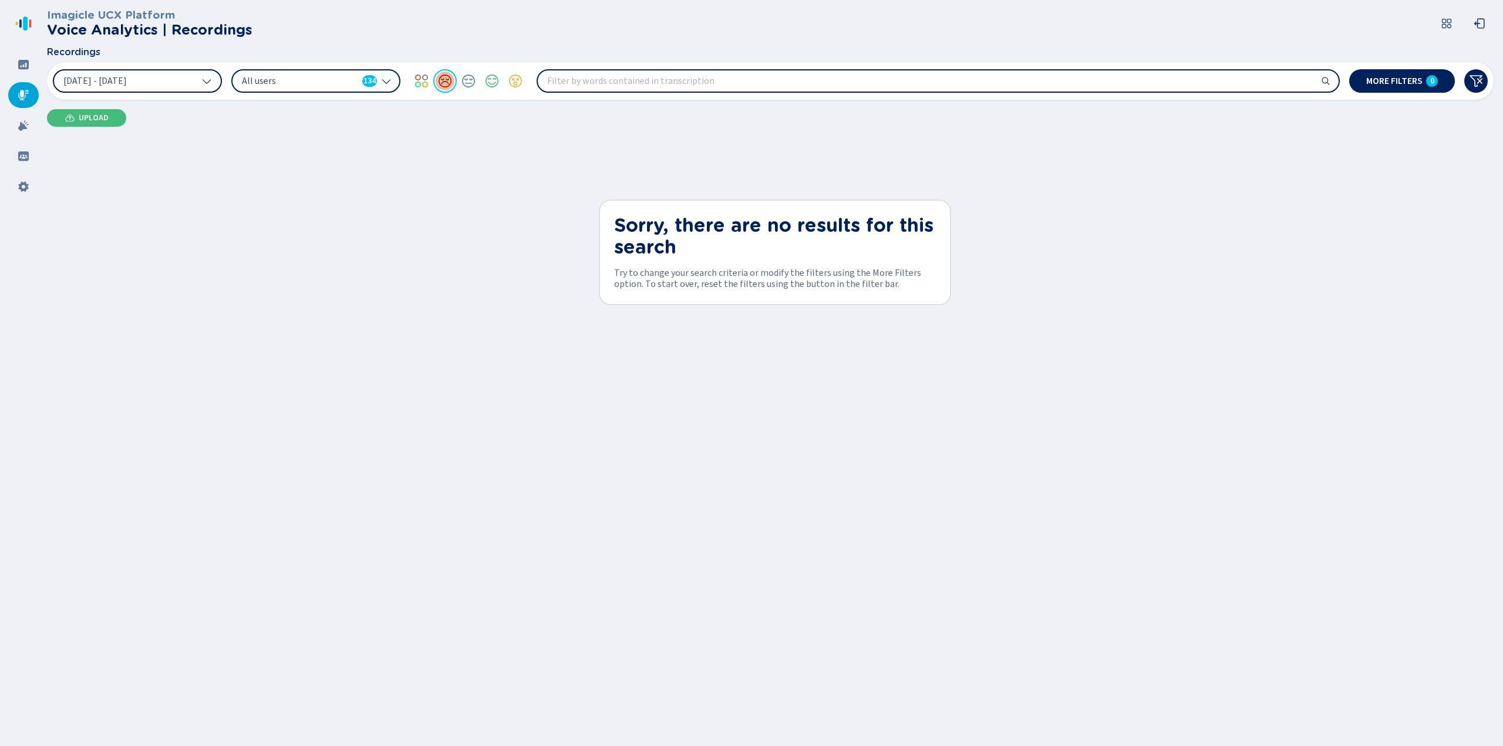
click at [450, 86] on div at bounding box center [444, 80] width 23 height 23
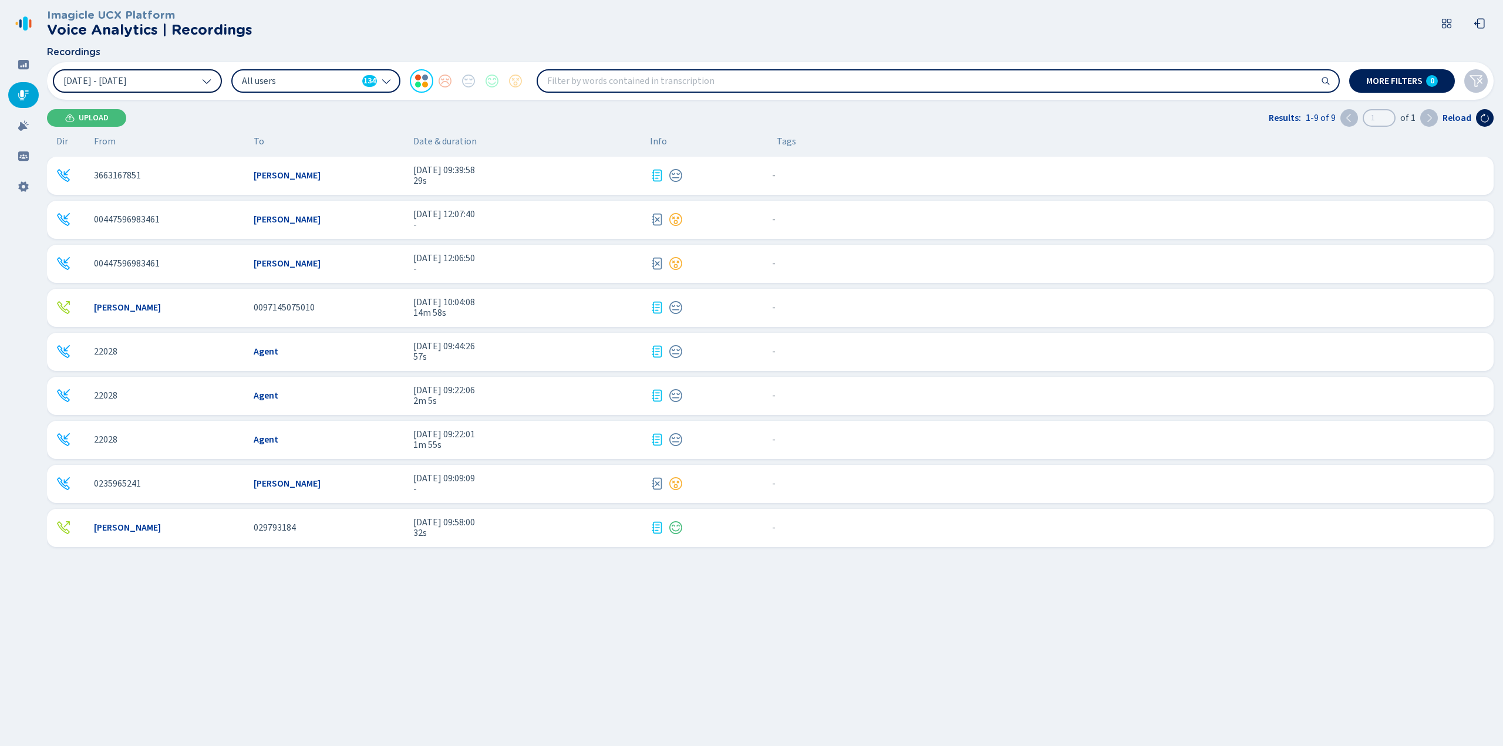
click at [954, 81] on input "search" at bounding box center [938, 80] width 801 height 21
type input "call"
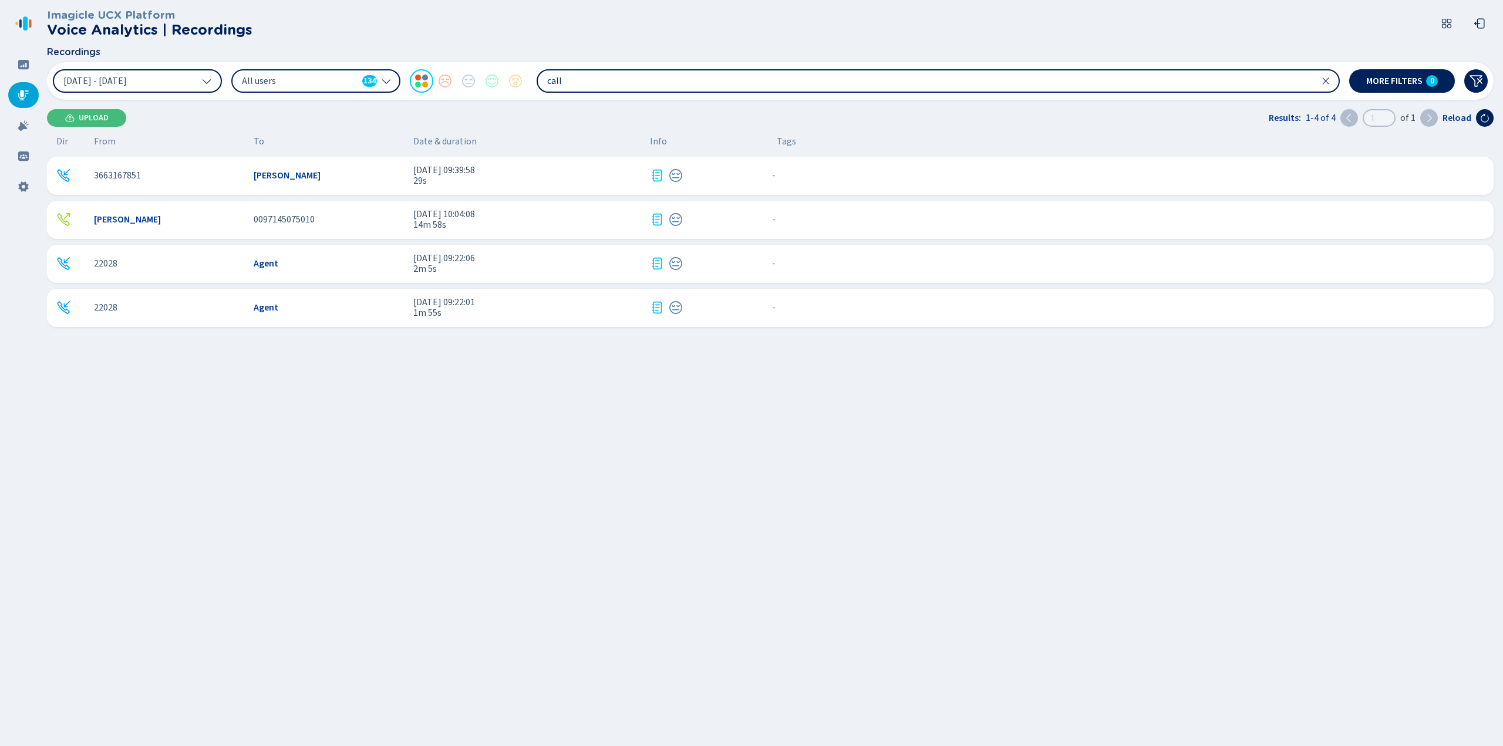
click at [1329, 82] on icon at bounding box center [1325, 80] width 9 height 9
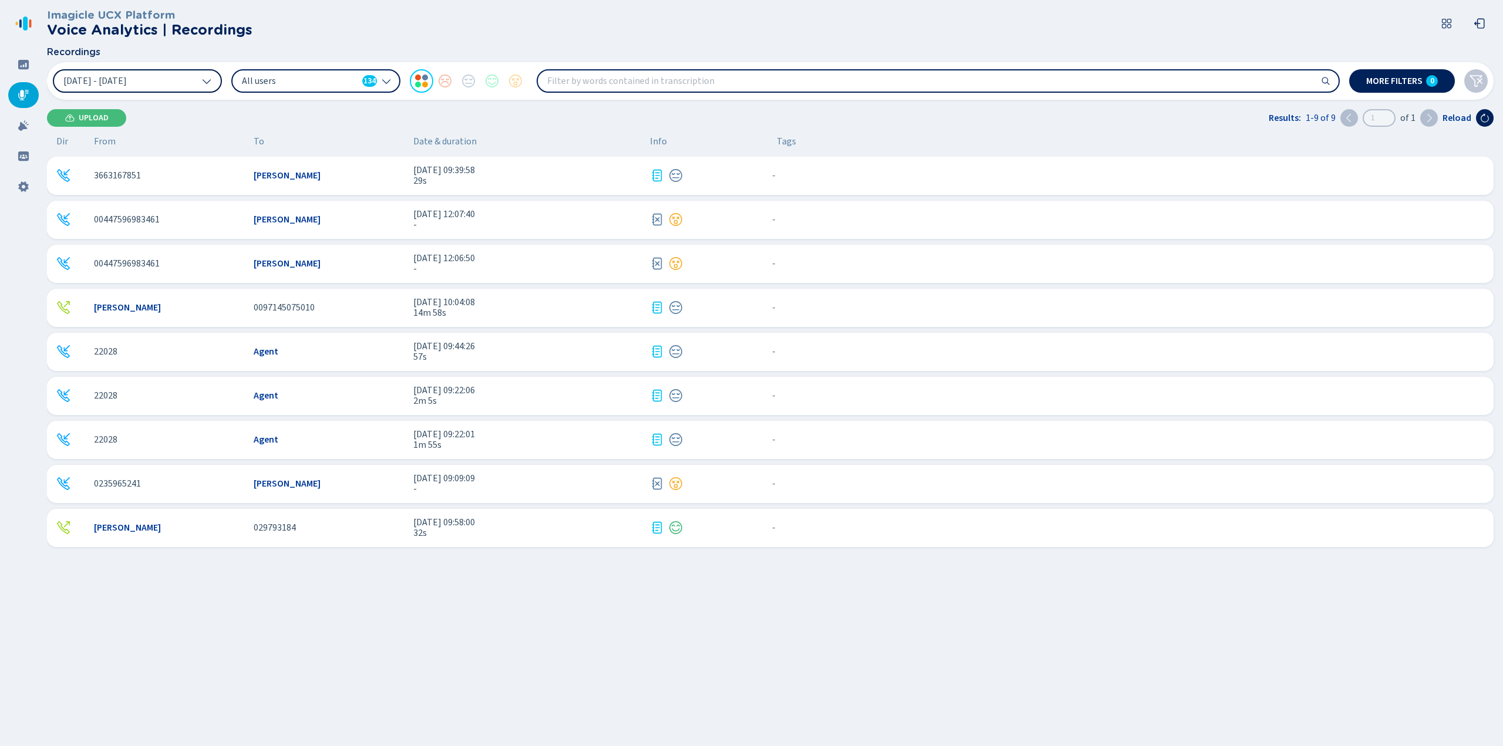
click at [755, 80] on input "search" at bounding box center [938, 80] width 801 height 21
type input "recorded"
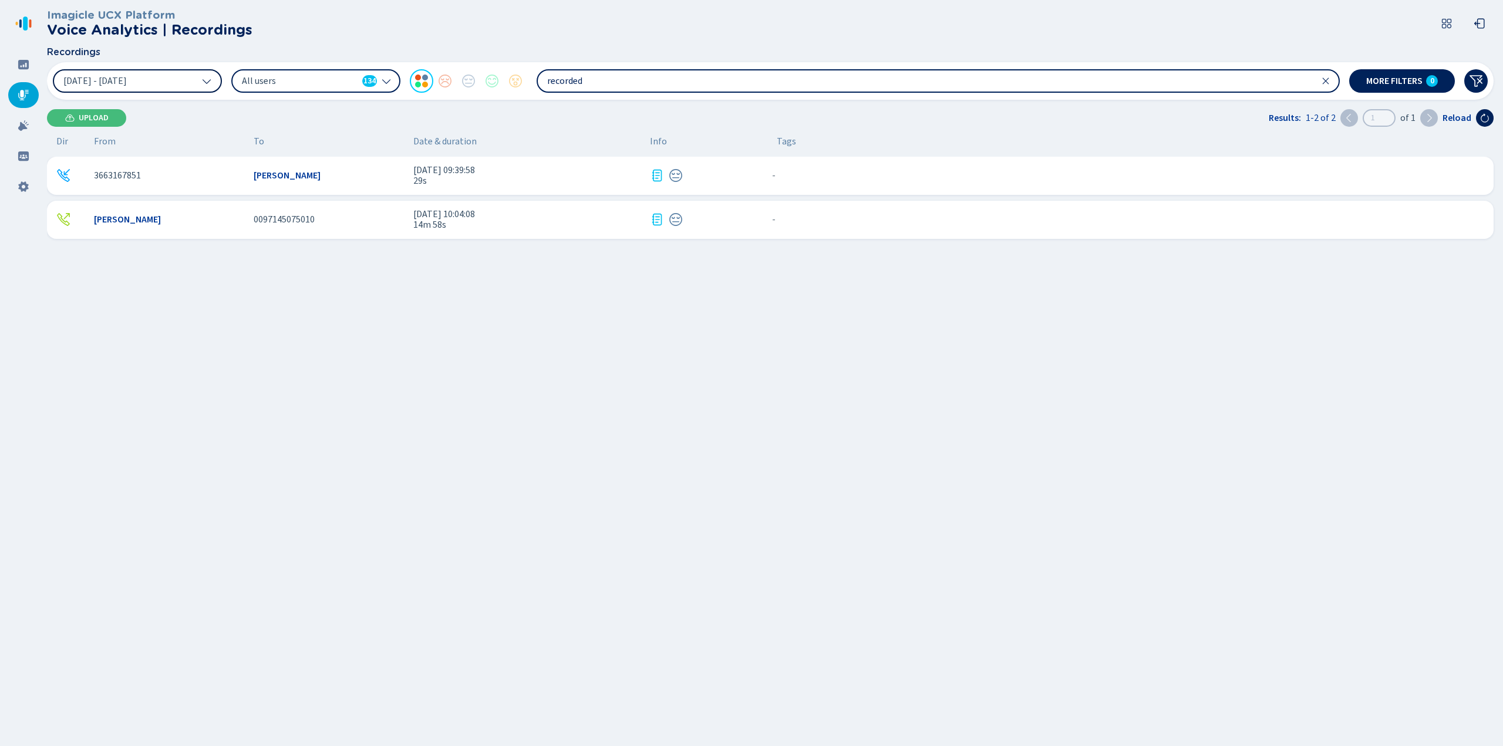
click at [459, 221] on span "14m 58s" at bounding box center [526, 225] width 227 height 11
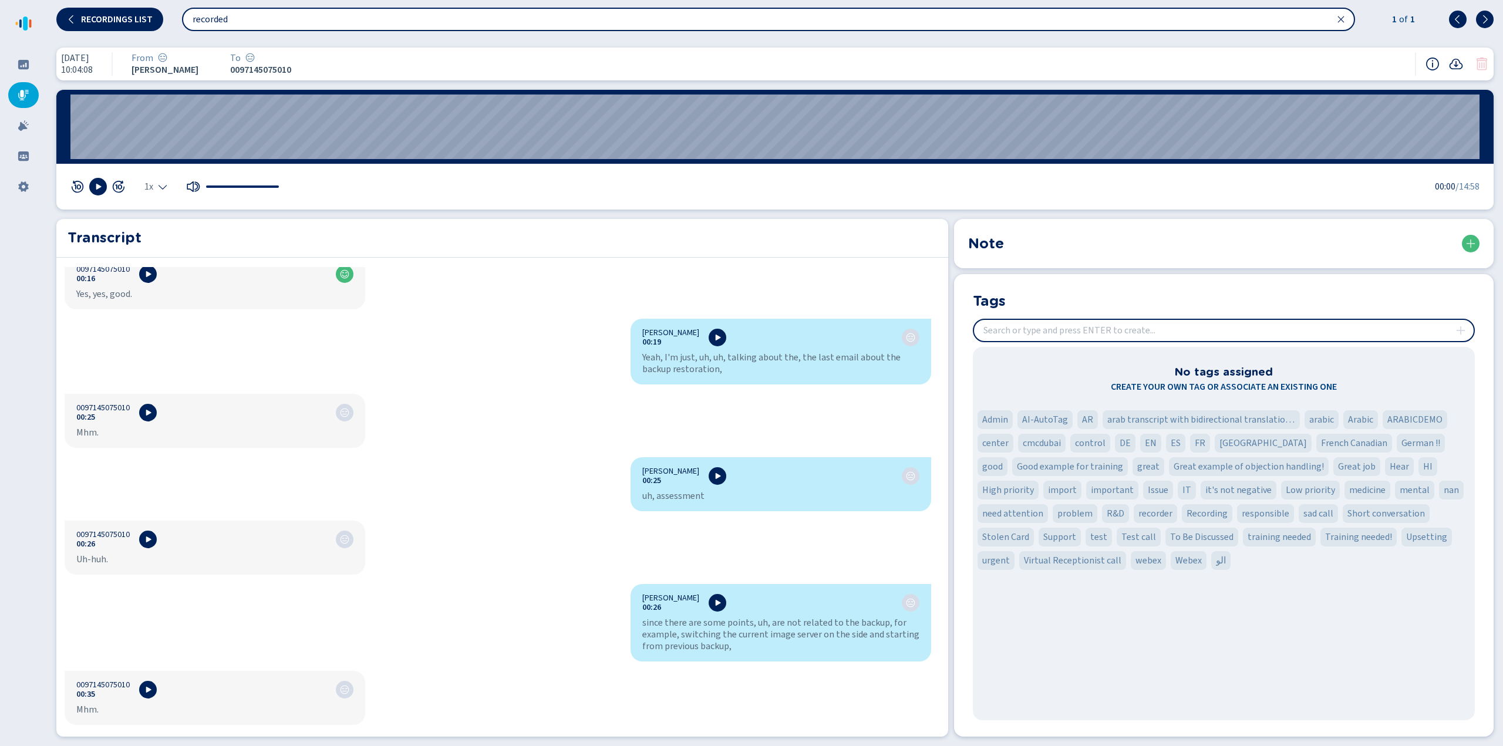
scroll to position [470, 0]
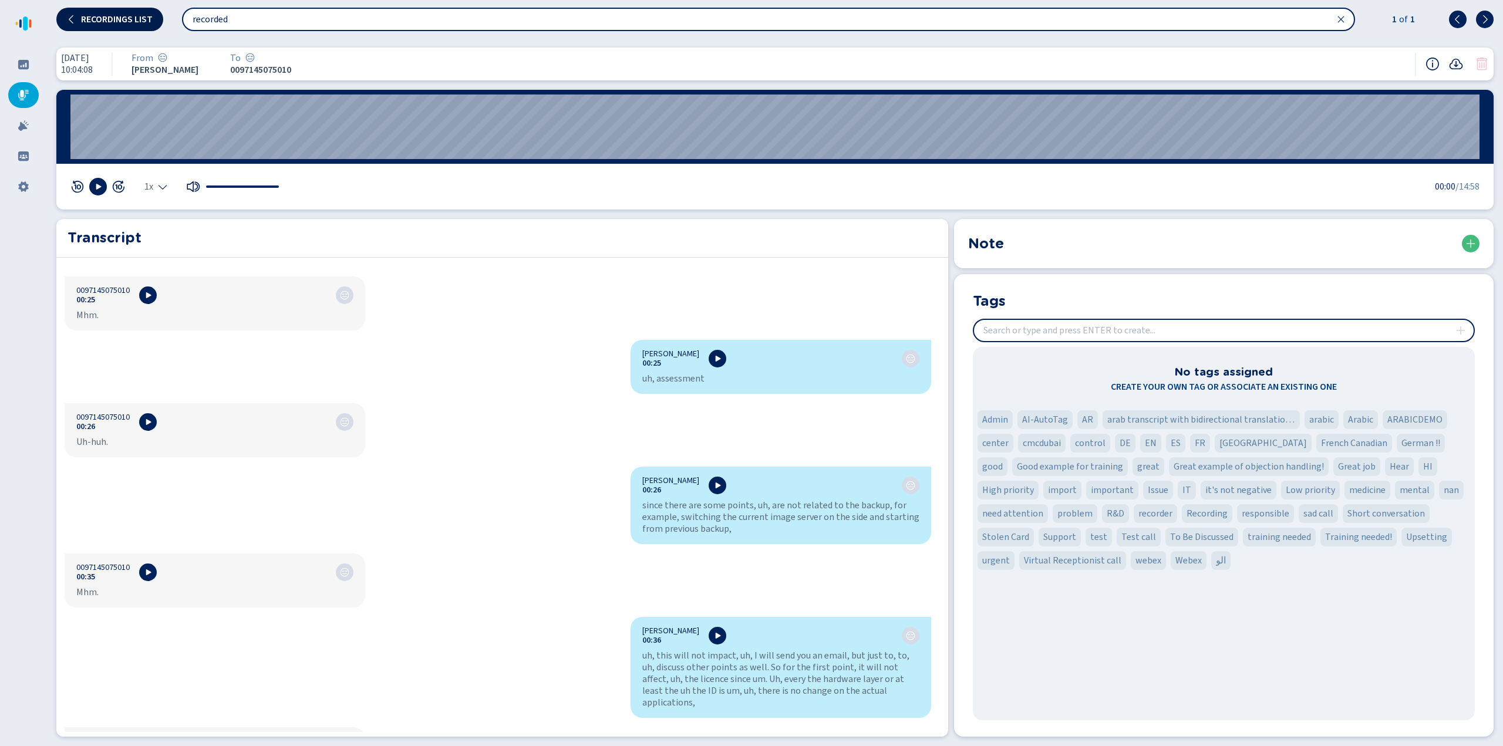
click at [115, 21] on span "Recordings list" at bounding box center [117, 19] width 72 height 9
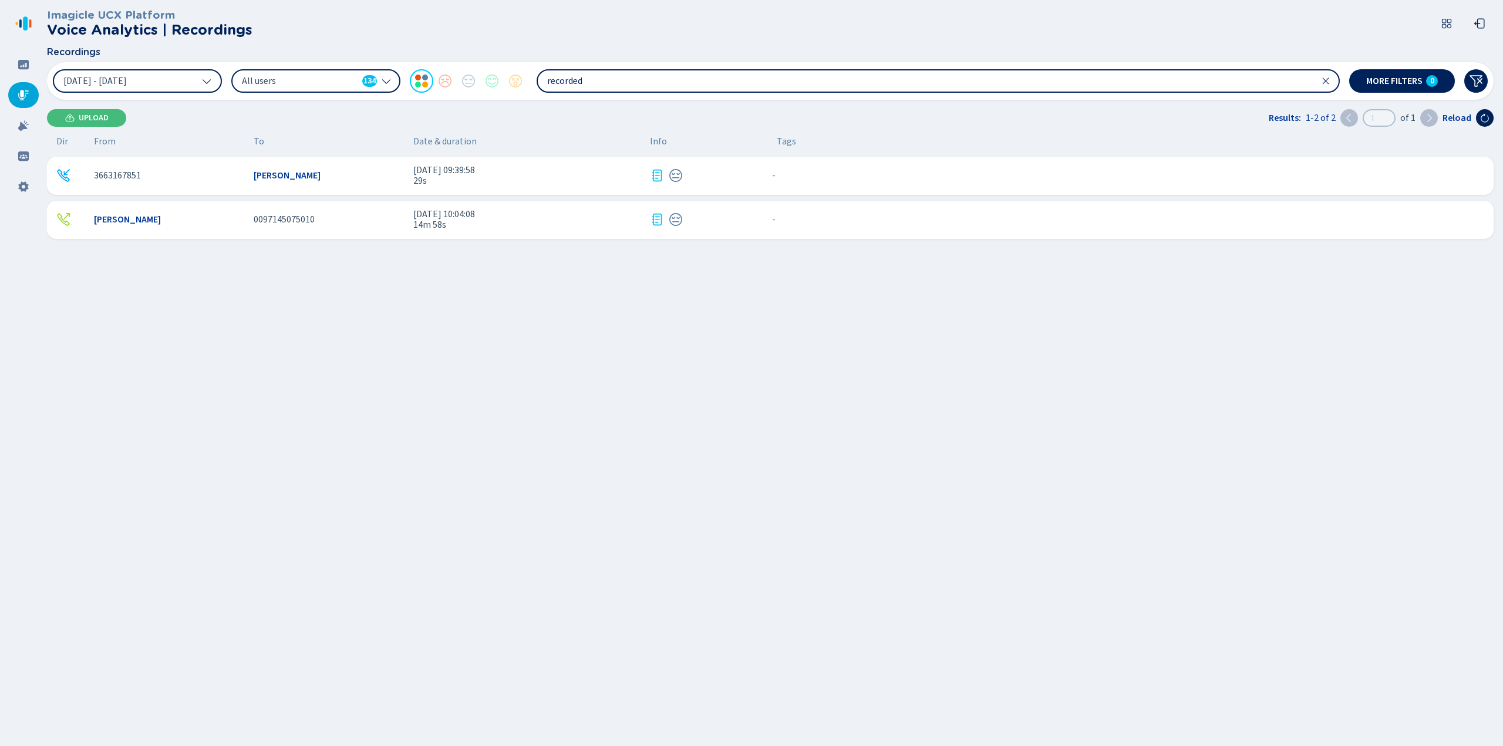
click at [1325, 80] on icon at bounding box center [1325, 80] width 9 height 9
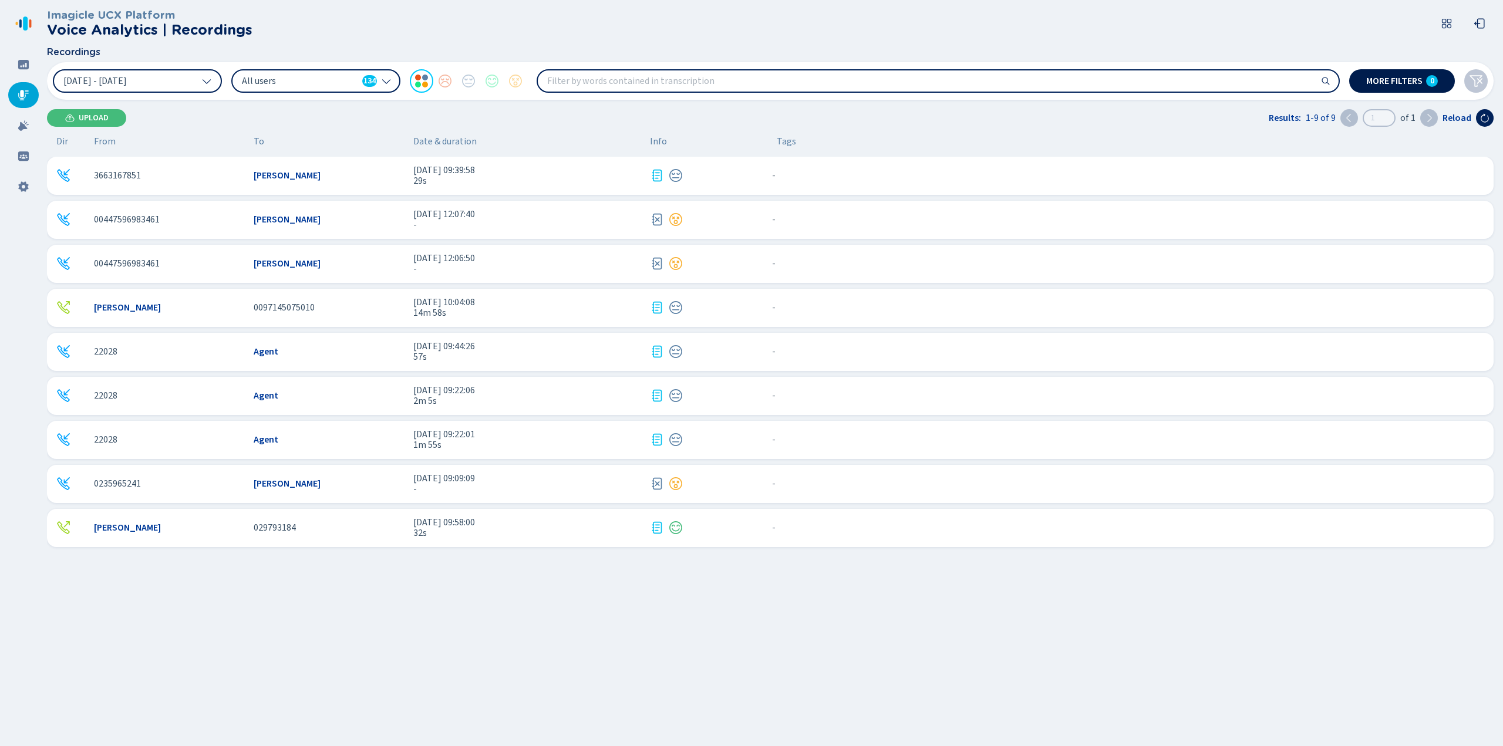
click at [1389, 82] on span "More filters" at bounding box center [1395, 80] width 56 height 9
click at [496, 524] on span "[DATE] 09:58:00" at bounding box center [526, 522] width 227 height 11
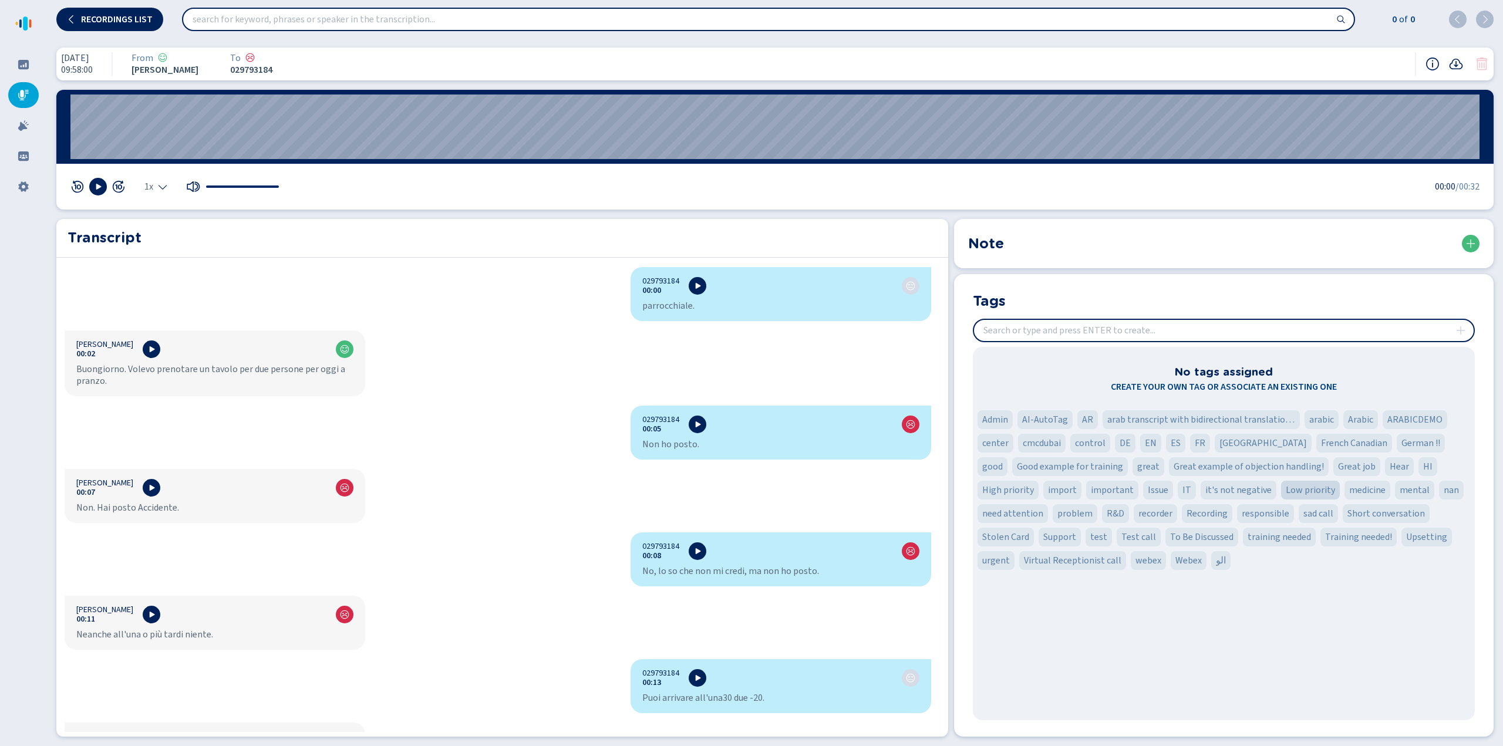
click at [1286, 494] on span "Low priority" at bounding box center [1310, 490] width 49 height 14
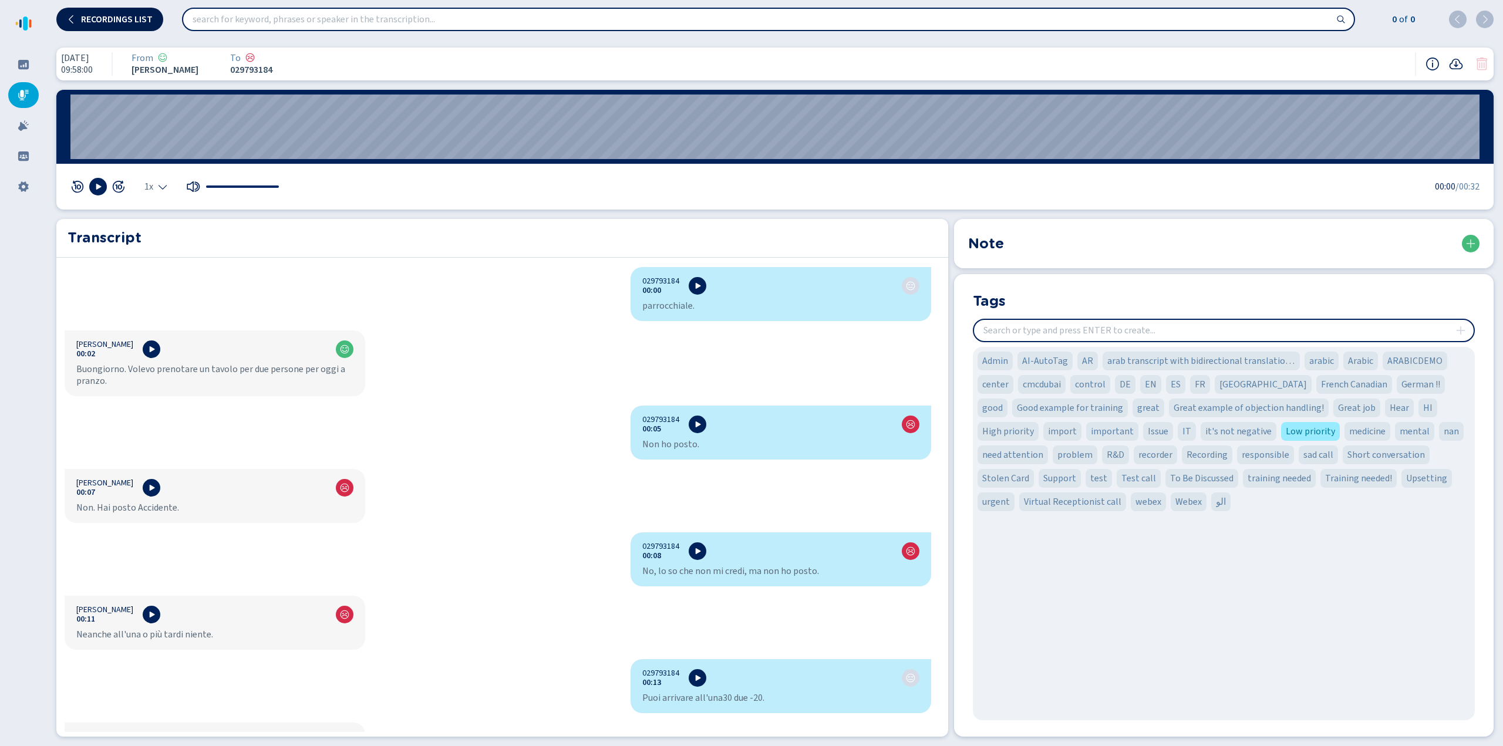
click at [115, 18] on span "Recordings list" at bounding box center [117, 19] width 72 height 9
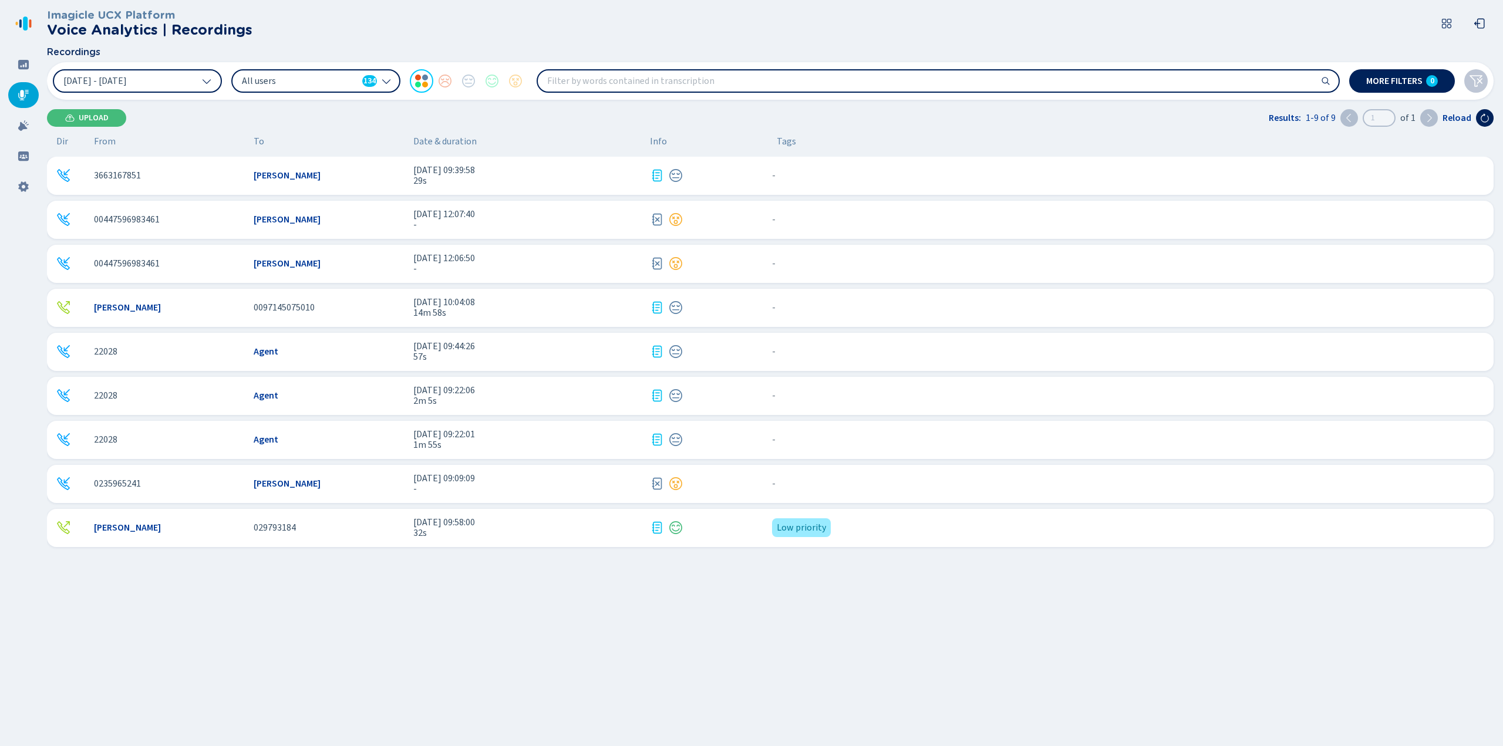
click at [566, 446] on span "1m 55s" at bounding box center [526, 445] width 227 height 11
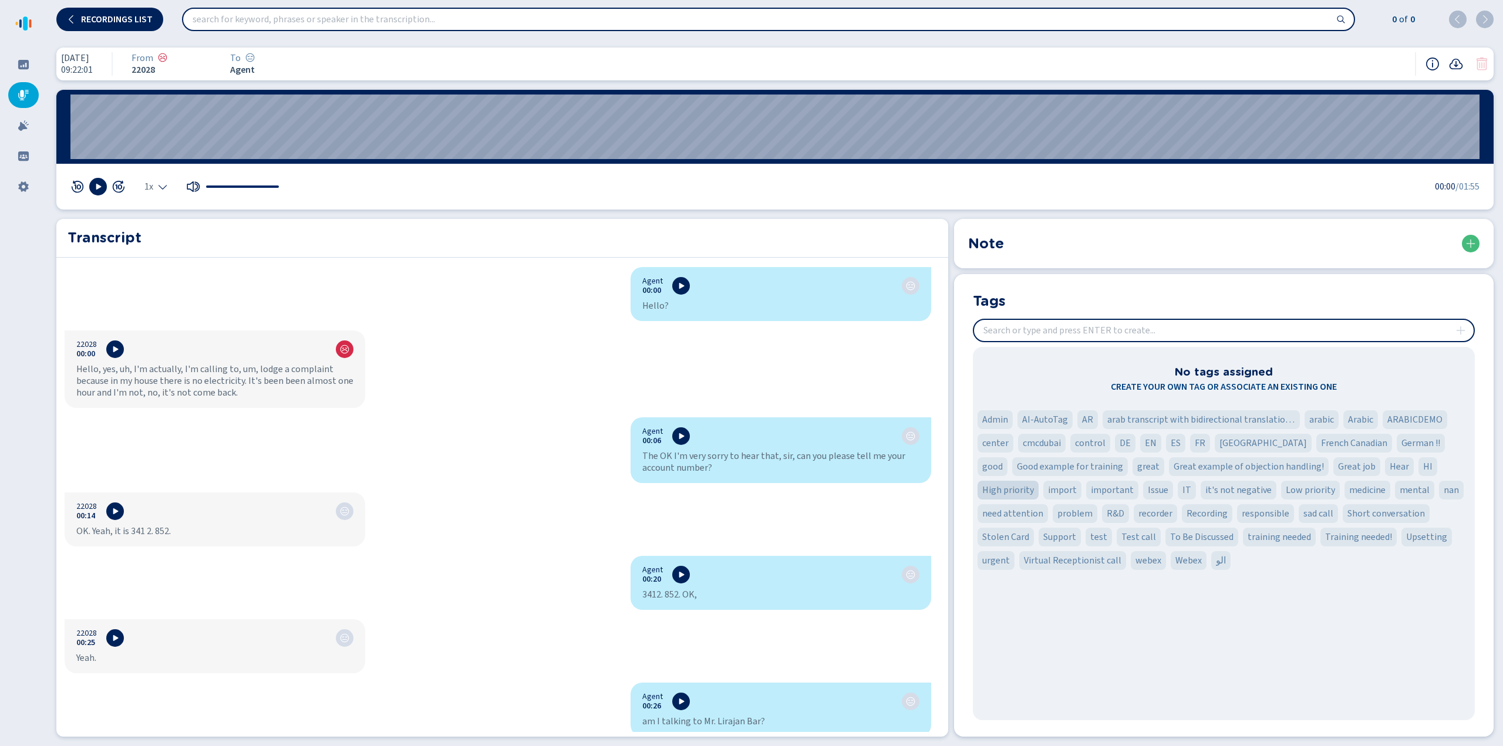
click at [1034, 483] on span "High priority" at bounding box center [1009, 490] width 52 height 14
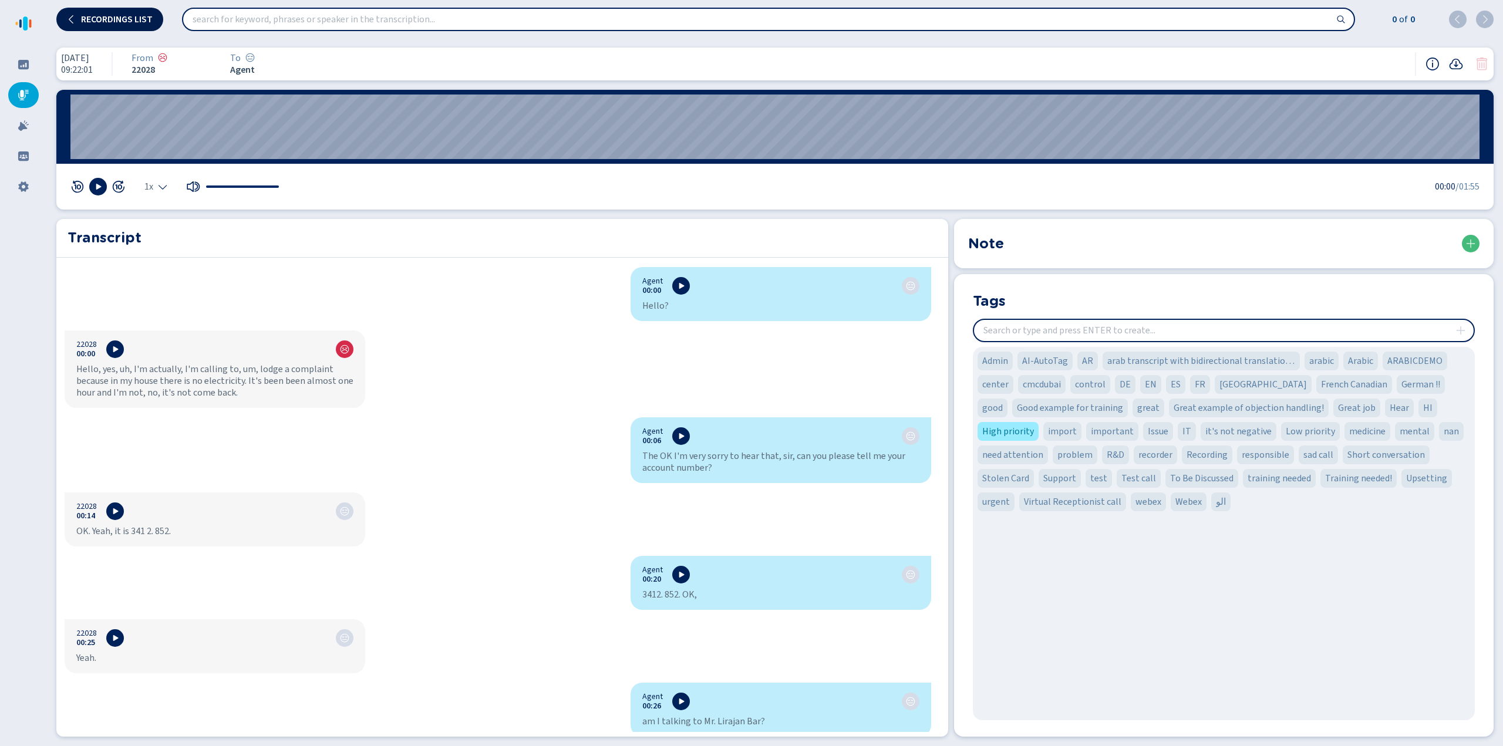
click at [113, 22] on span "Recordings list" at bounding box center [117, 19] width 72 height 9
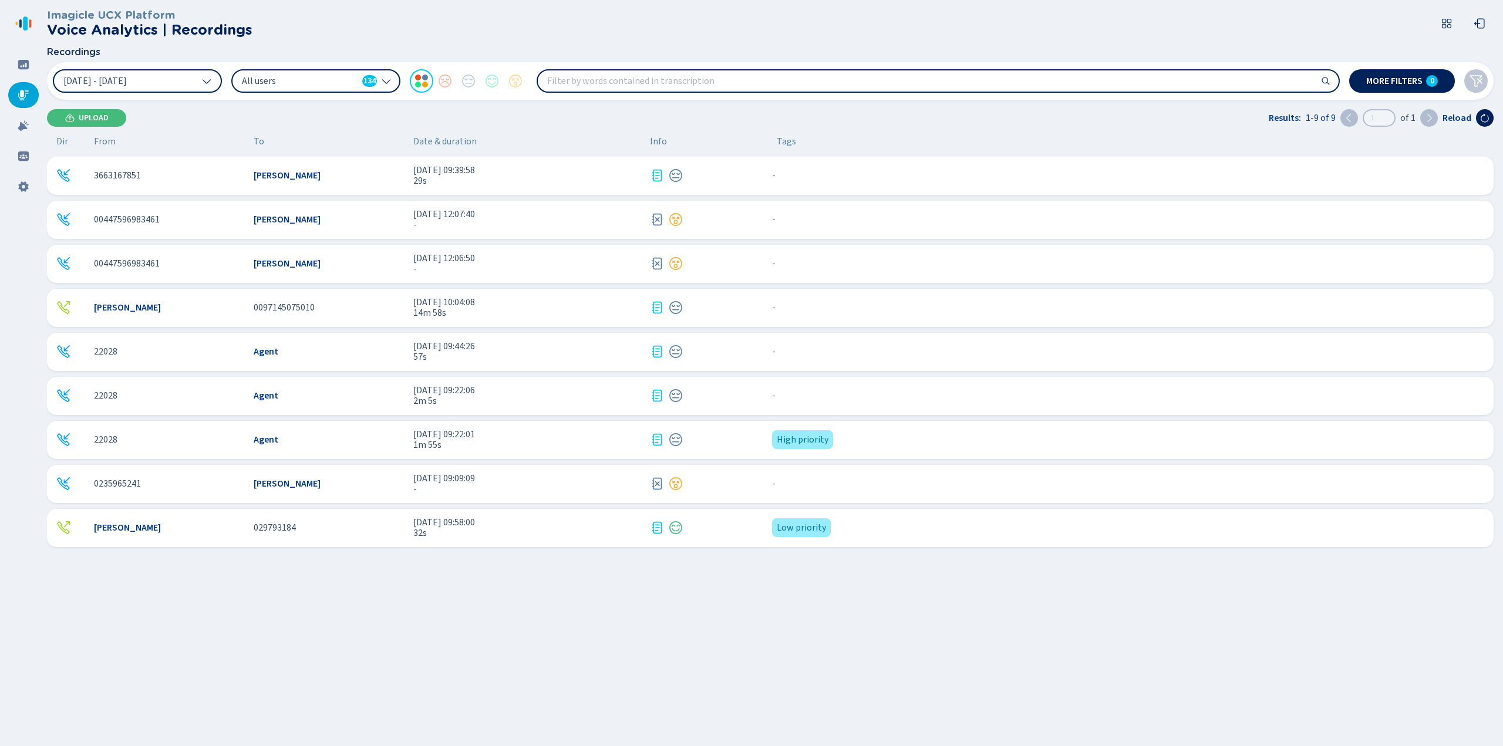
click at [444, 528] on span "32s" at bounding box center [526, 533] width 227 height 11
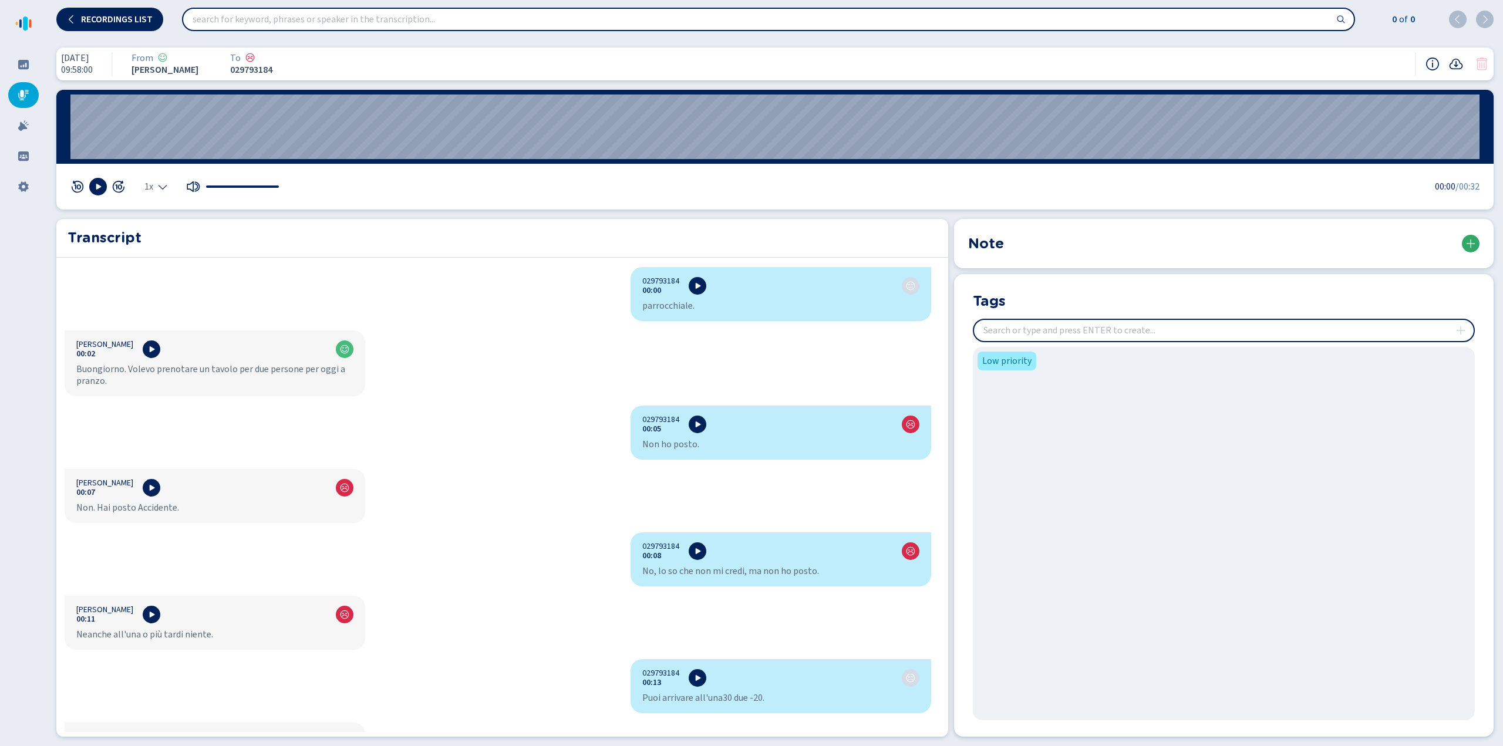
click at [1474, 246] on icon at bounding box center [1470, 243] width 9 height 9
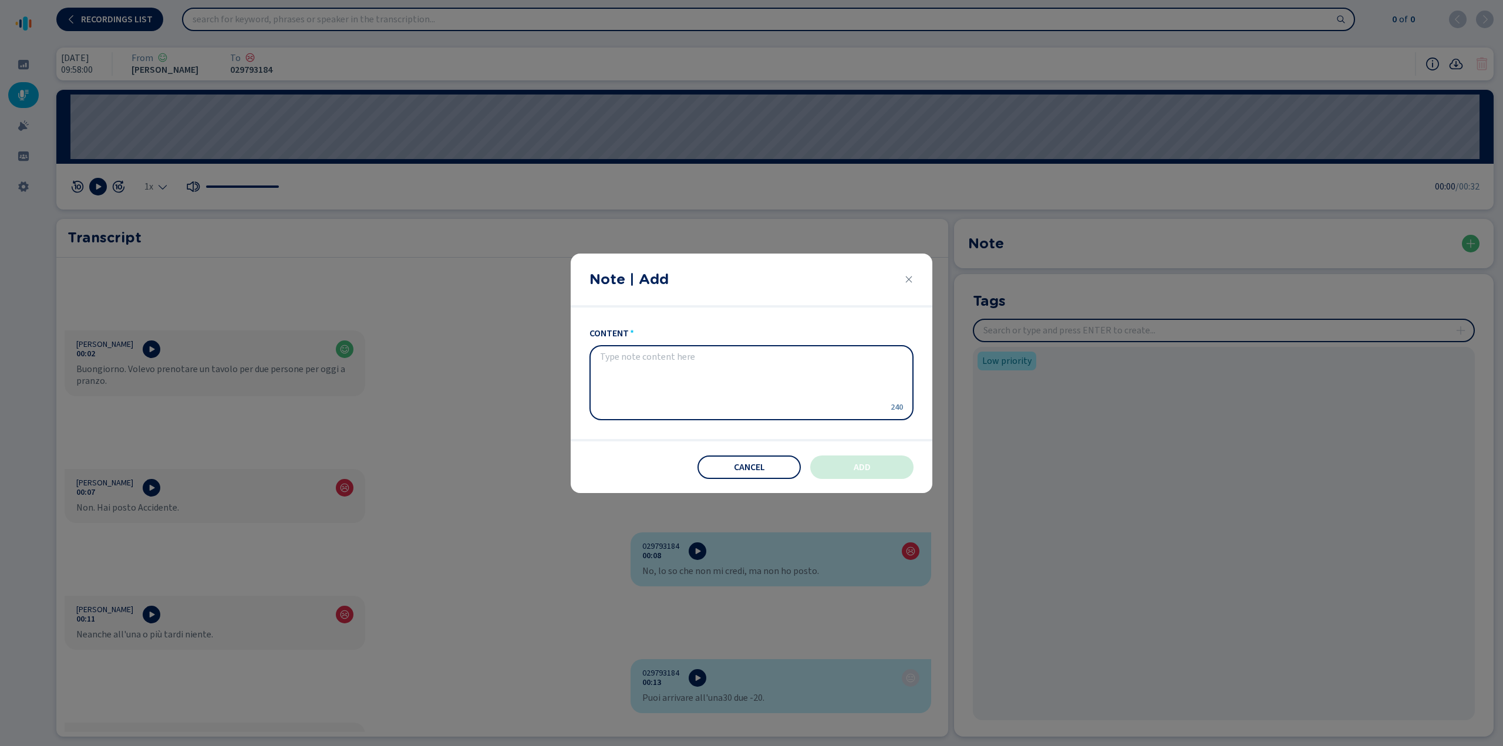
click at [660, 374] on textarea "content" at bounding box center [742, 382] width 284 height 61
type textarea "Restaurant Booking"
click at [862, 472] on button "Add" at bounding box center [861, 467] width 103 height 23
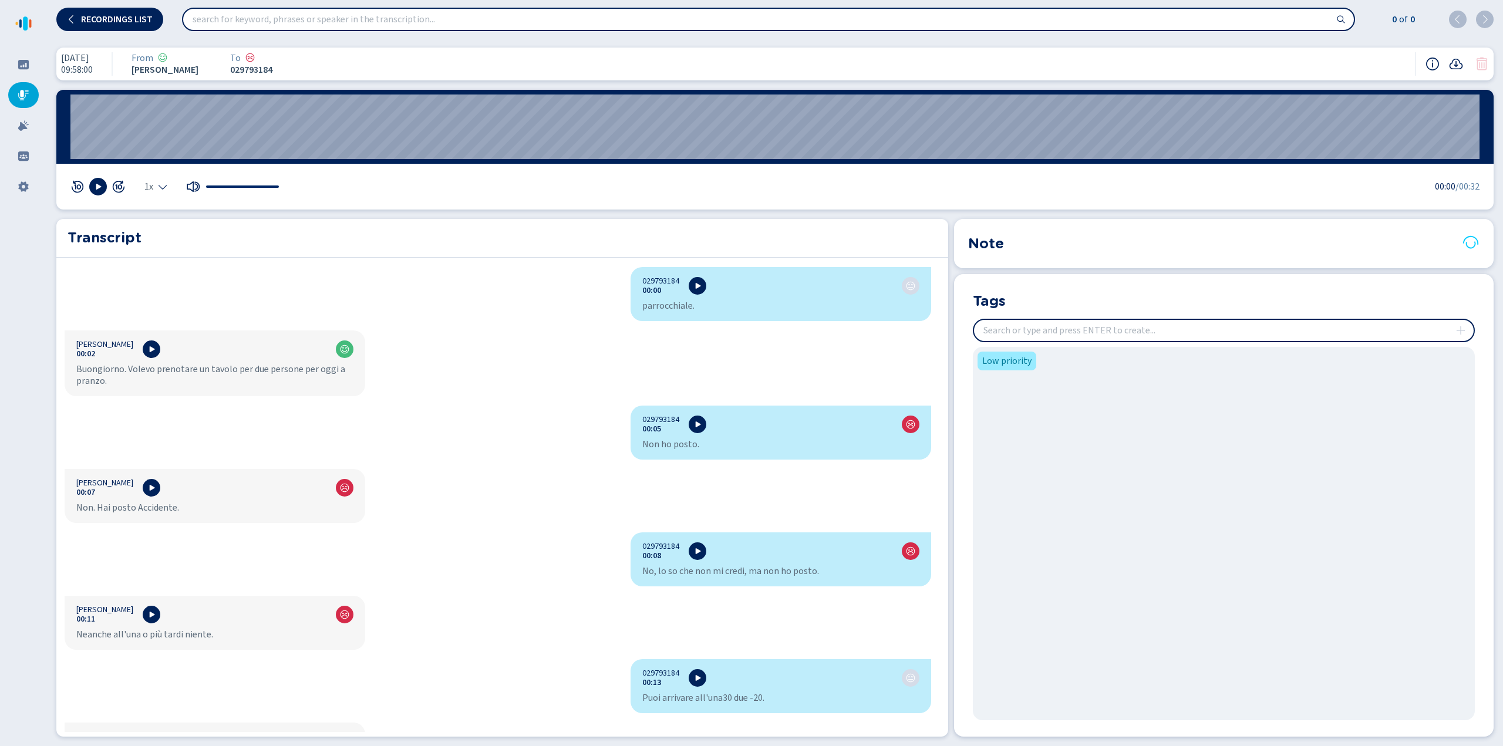
click at [909, 240] on h2 "Transcript" at bounding box center [502, 237] width 869 height 21
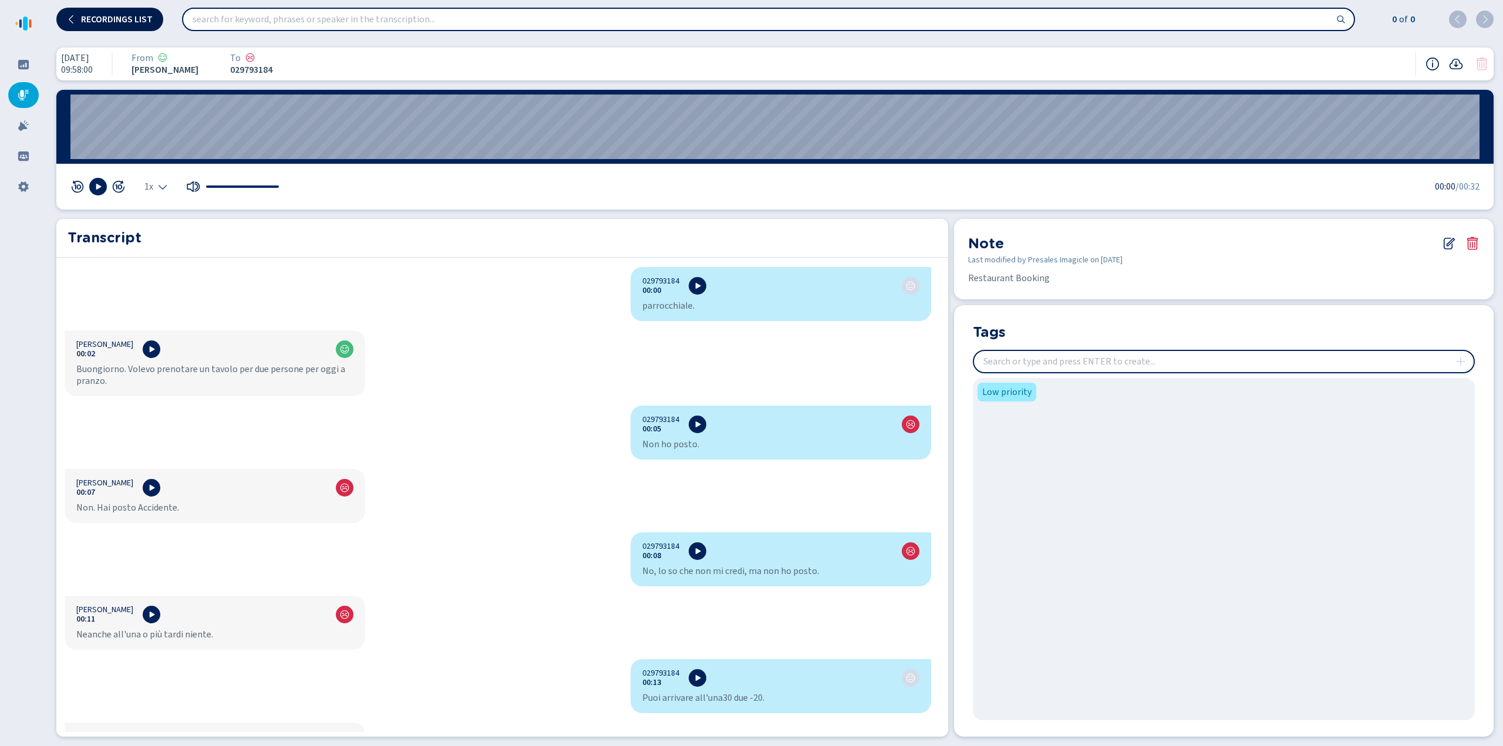
click at [95, 23] on button "Recordings list" at bounding box center [109, 19] width 107 height 23
